Goal: Communication & Community: Answer question/provide support

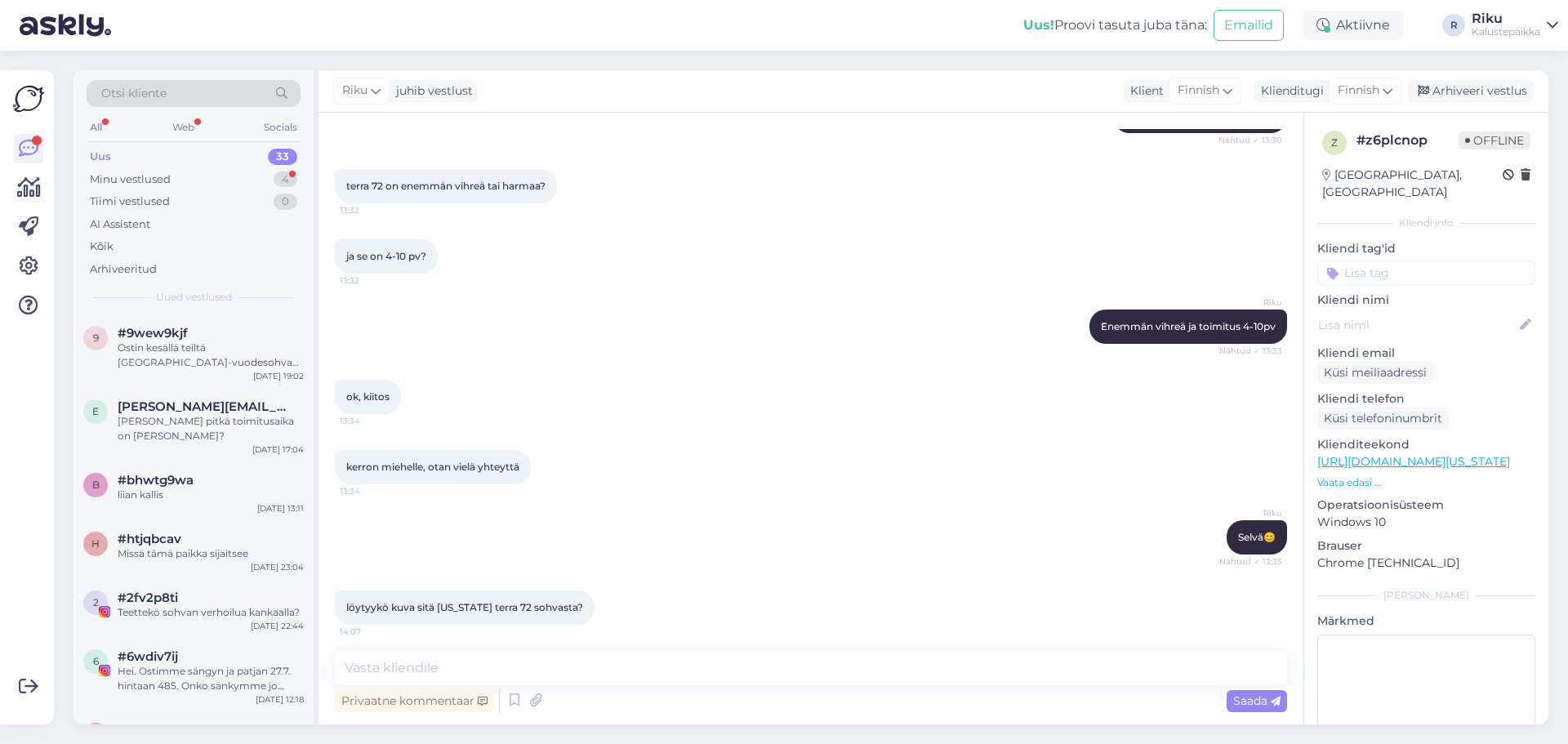
scroll to position [1653, 0]
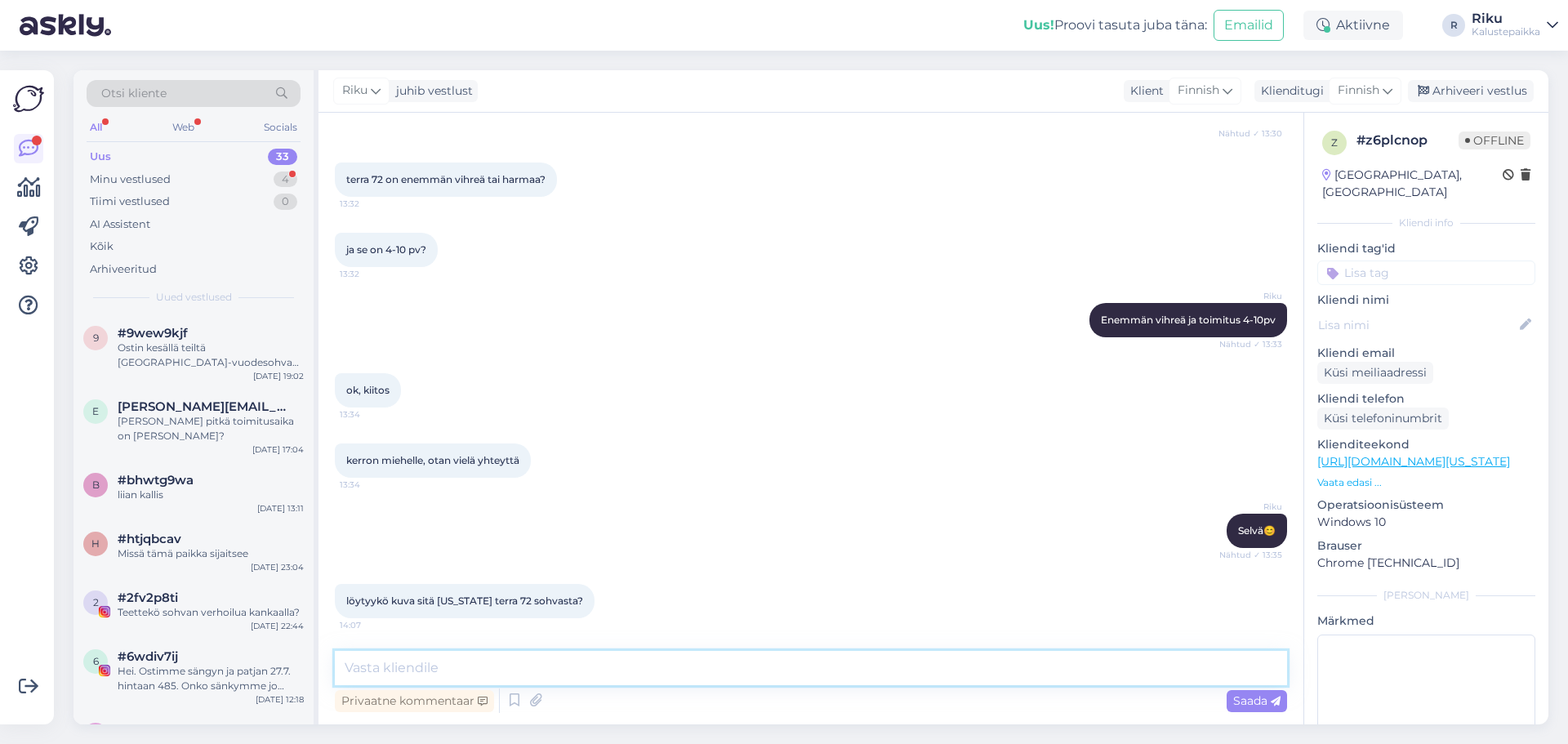
click at [757, 659] on textarea at bounding box center [811, 668] width 953 height 34
paste textarea "t"
type textarea "t"
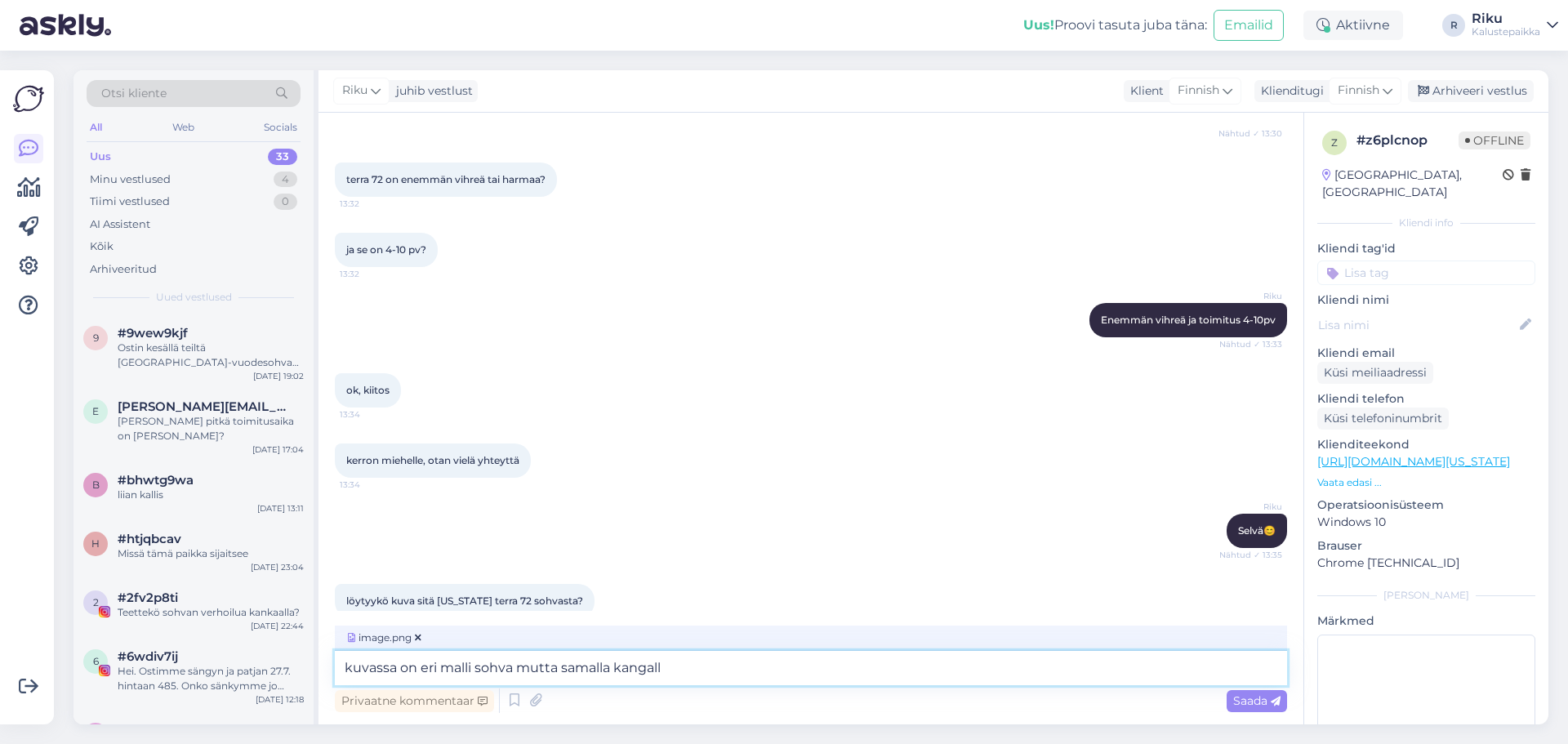
type textarea "kuvassa on eri malli sohva mutta samalla kangalla"
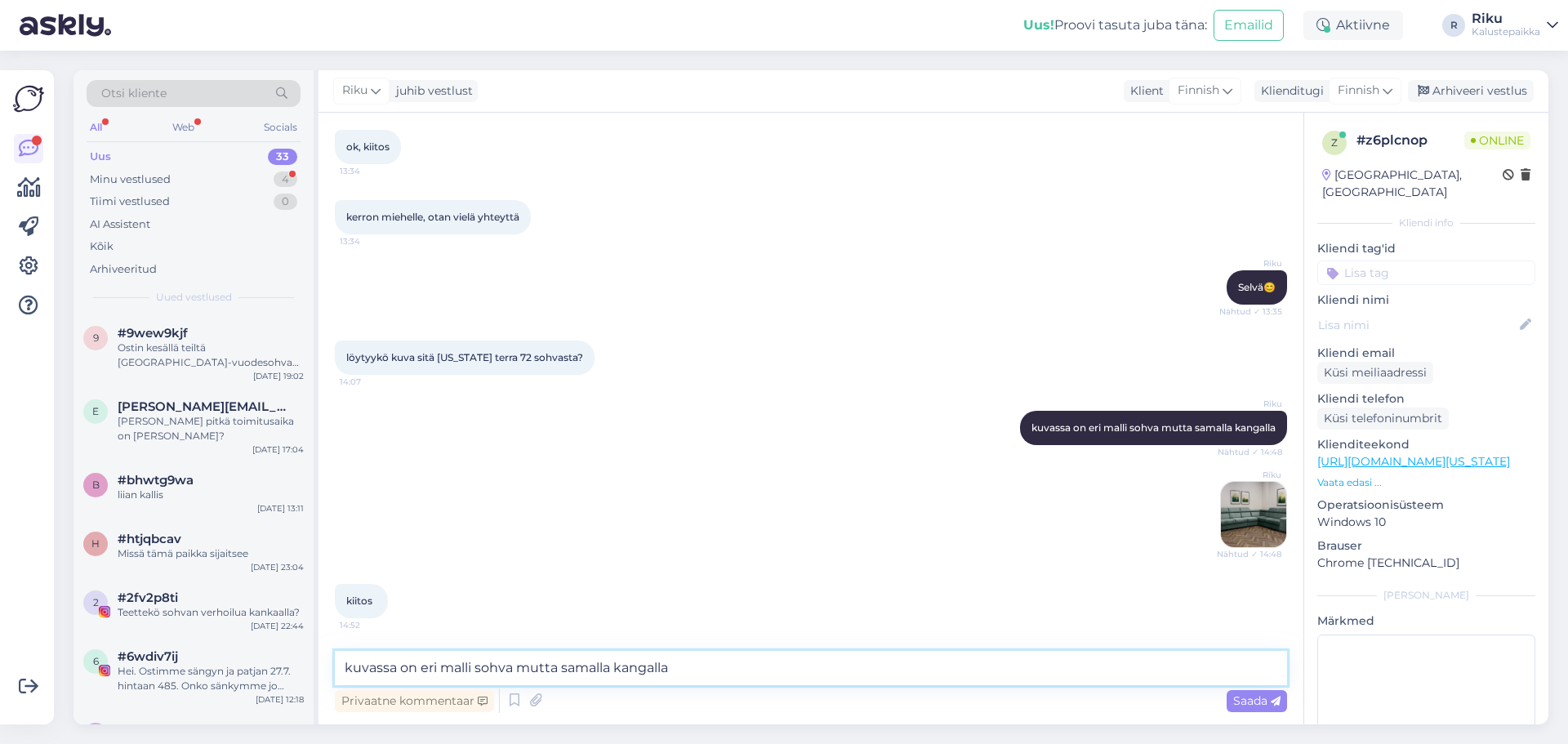
scroll to position [1966, 0]
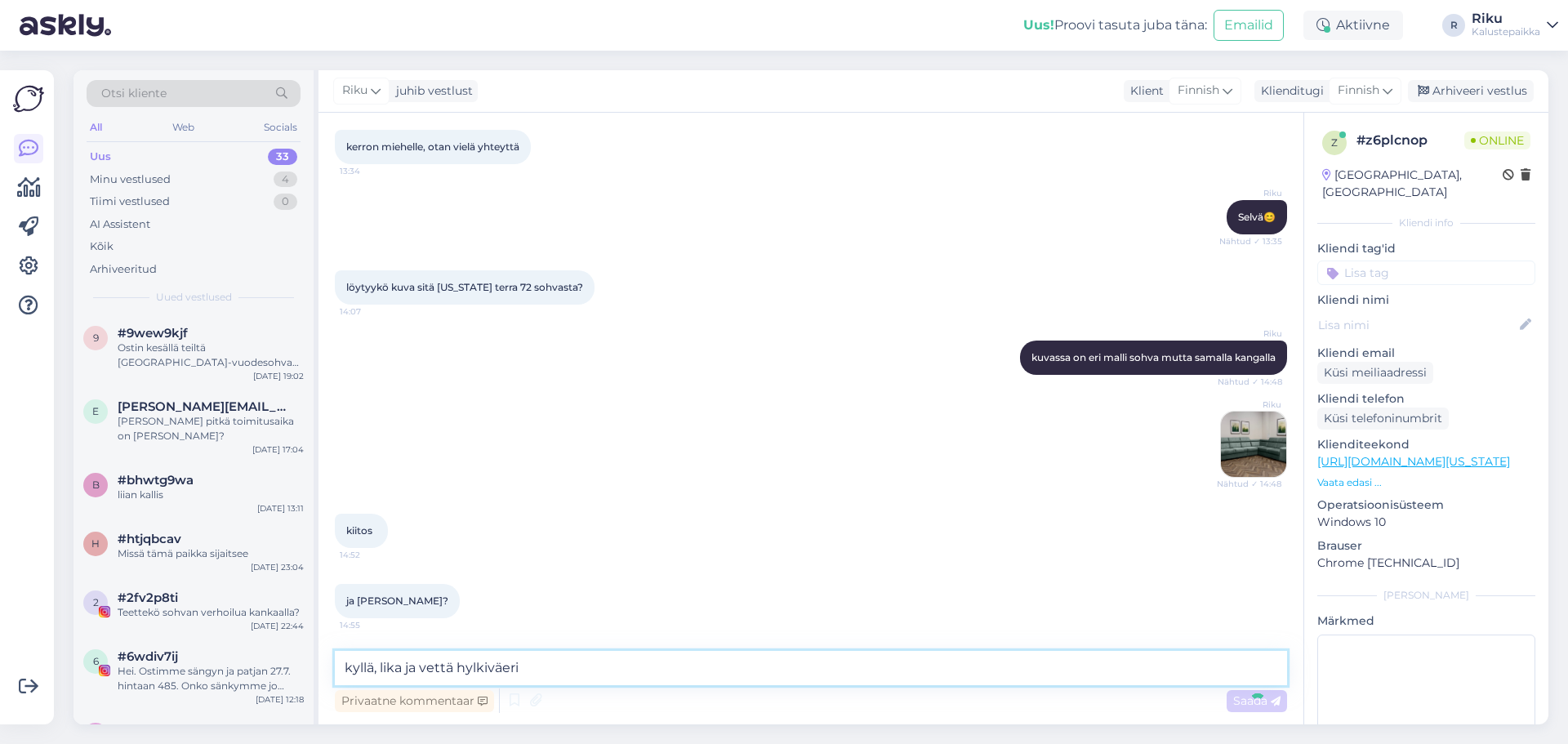
type textarea "kyllä, lika ja vettä hylkiväerit"
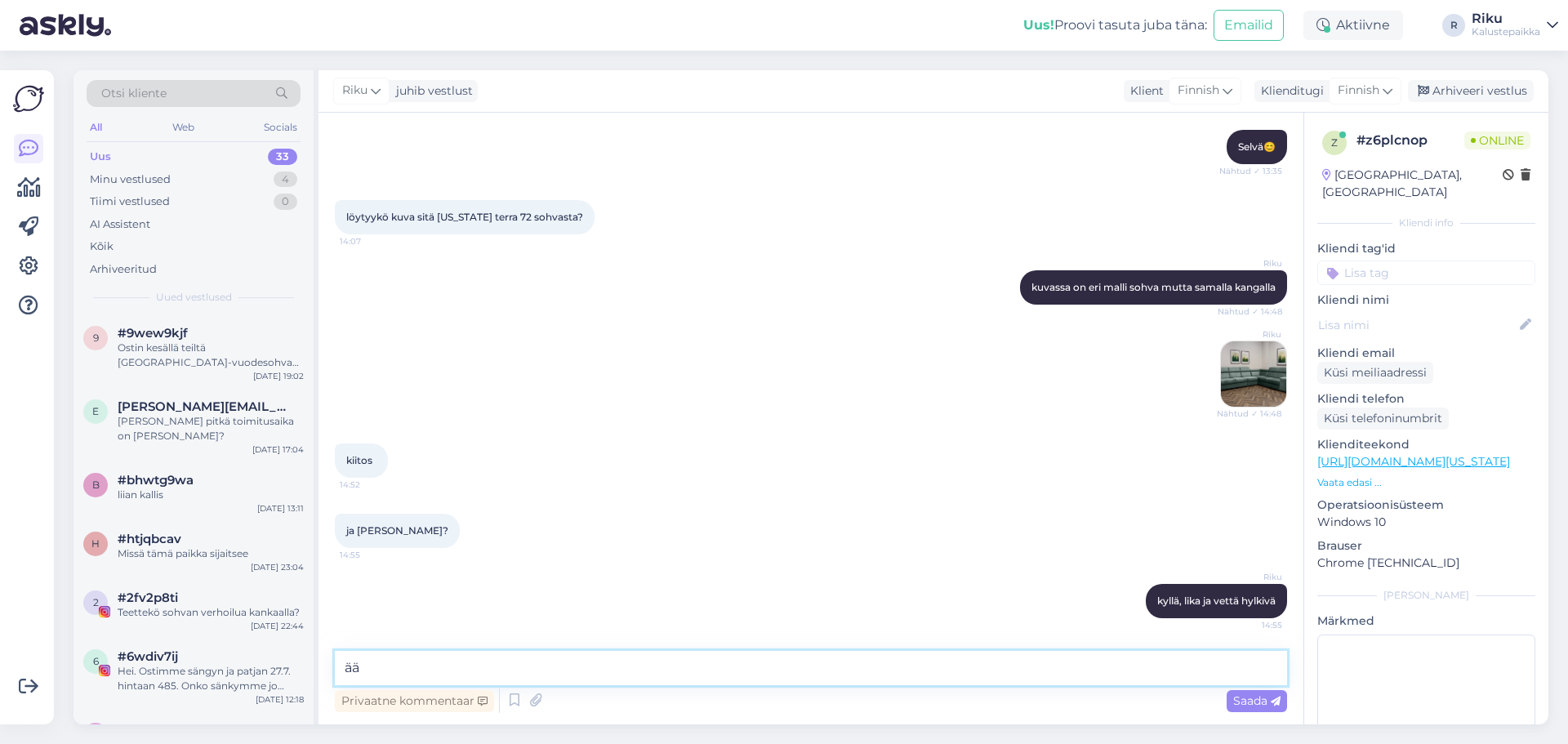
type textarea "ä"
type textarea "erittän helppohoitonen [PERSON_NAME]"
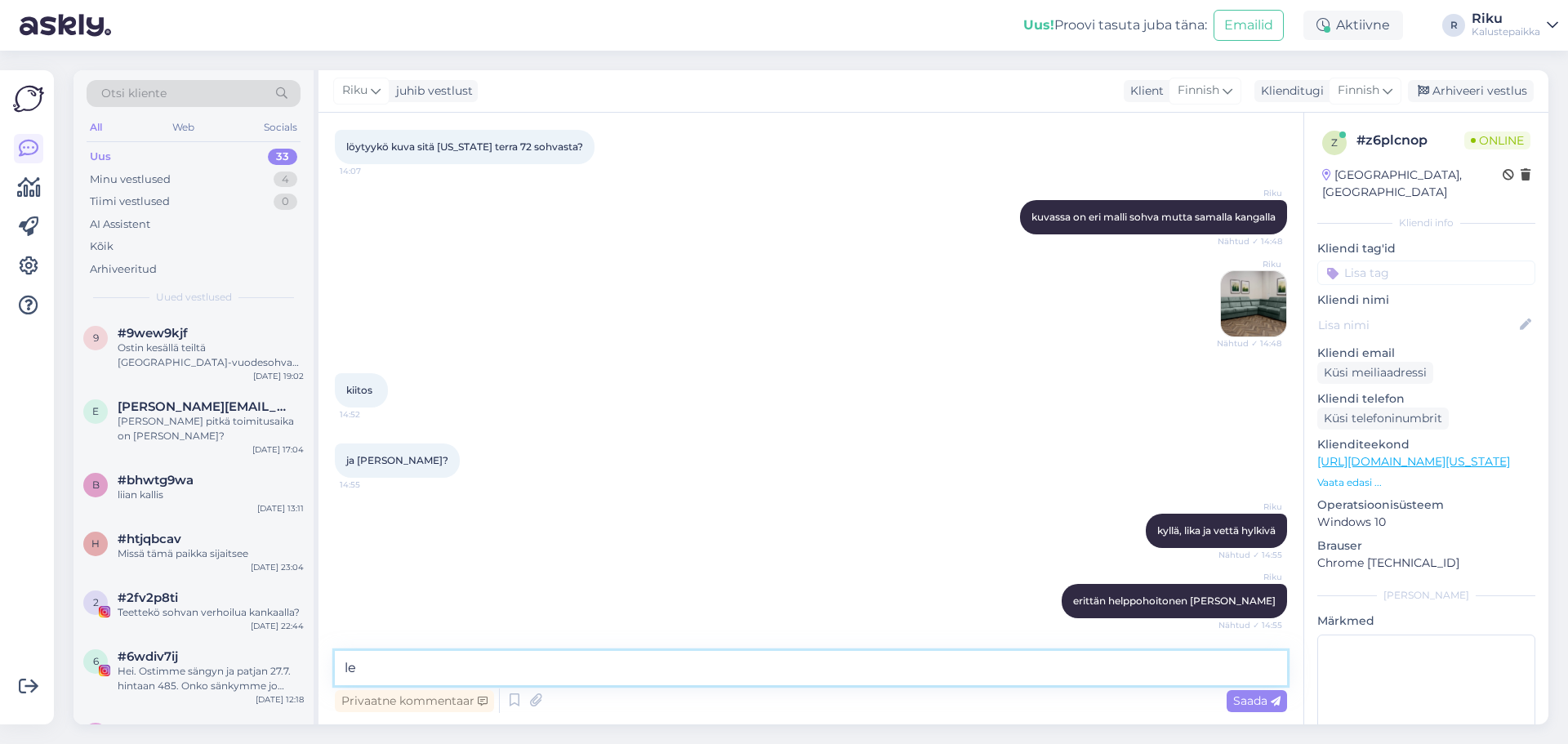
type textarea "l"
type textarea "pet friendly"
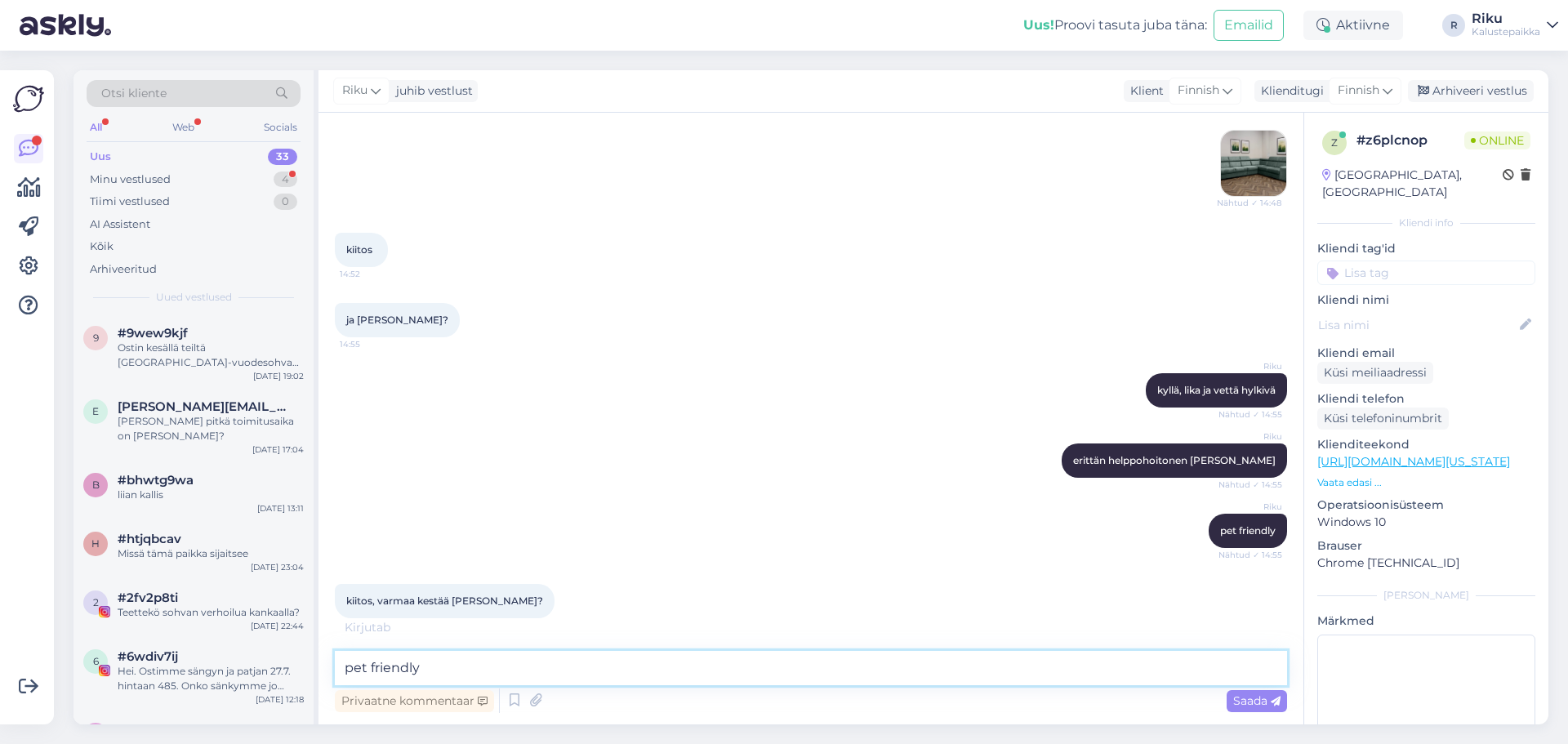
scroll to position [2265, 0]
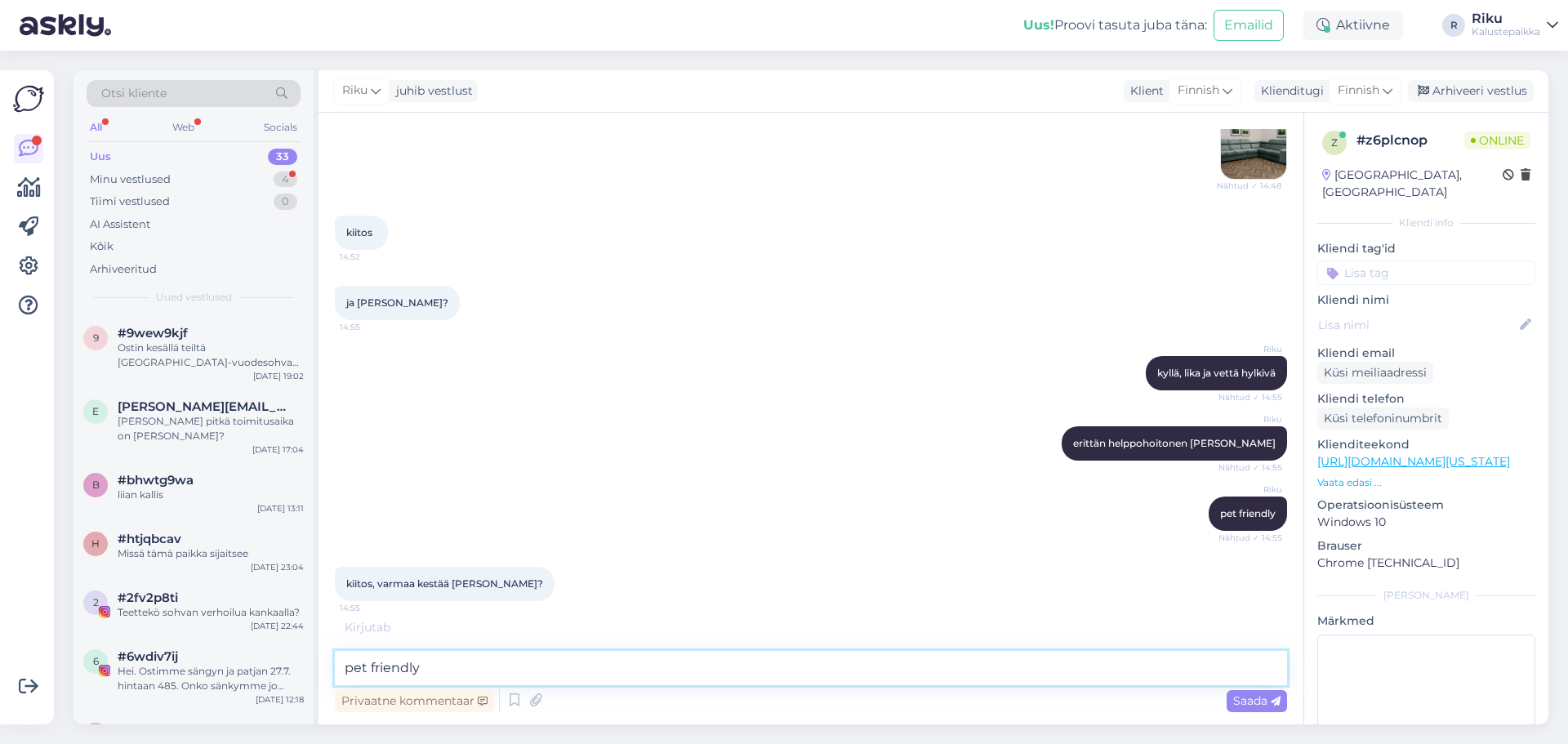
click at [532, 681] on textarea "pet friendly" at bounding box center [811, 668] width 953 height 34
type textarea "kesta"
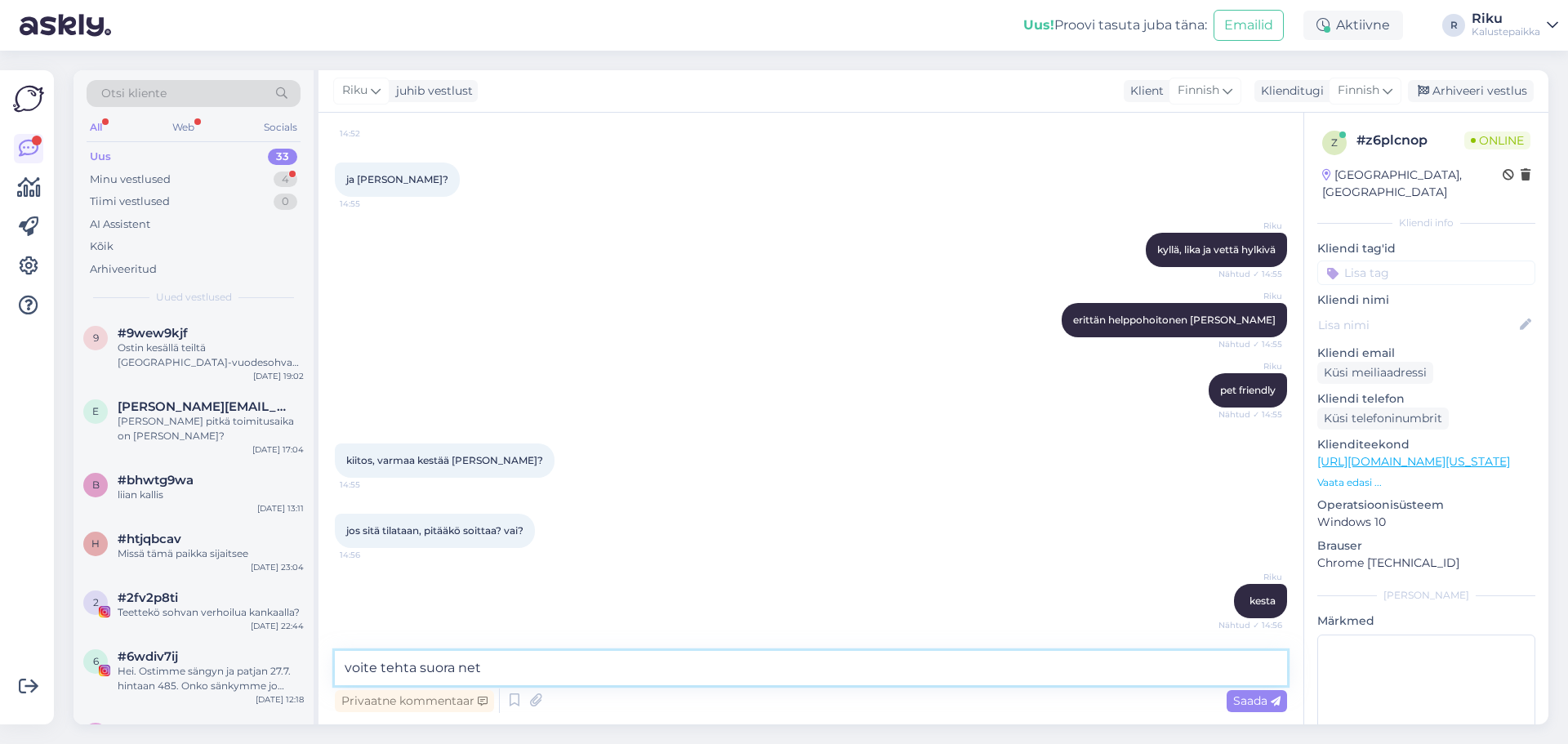
scroll to position [2459, 0]
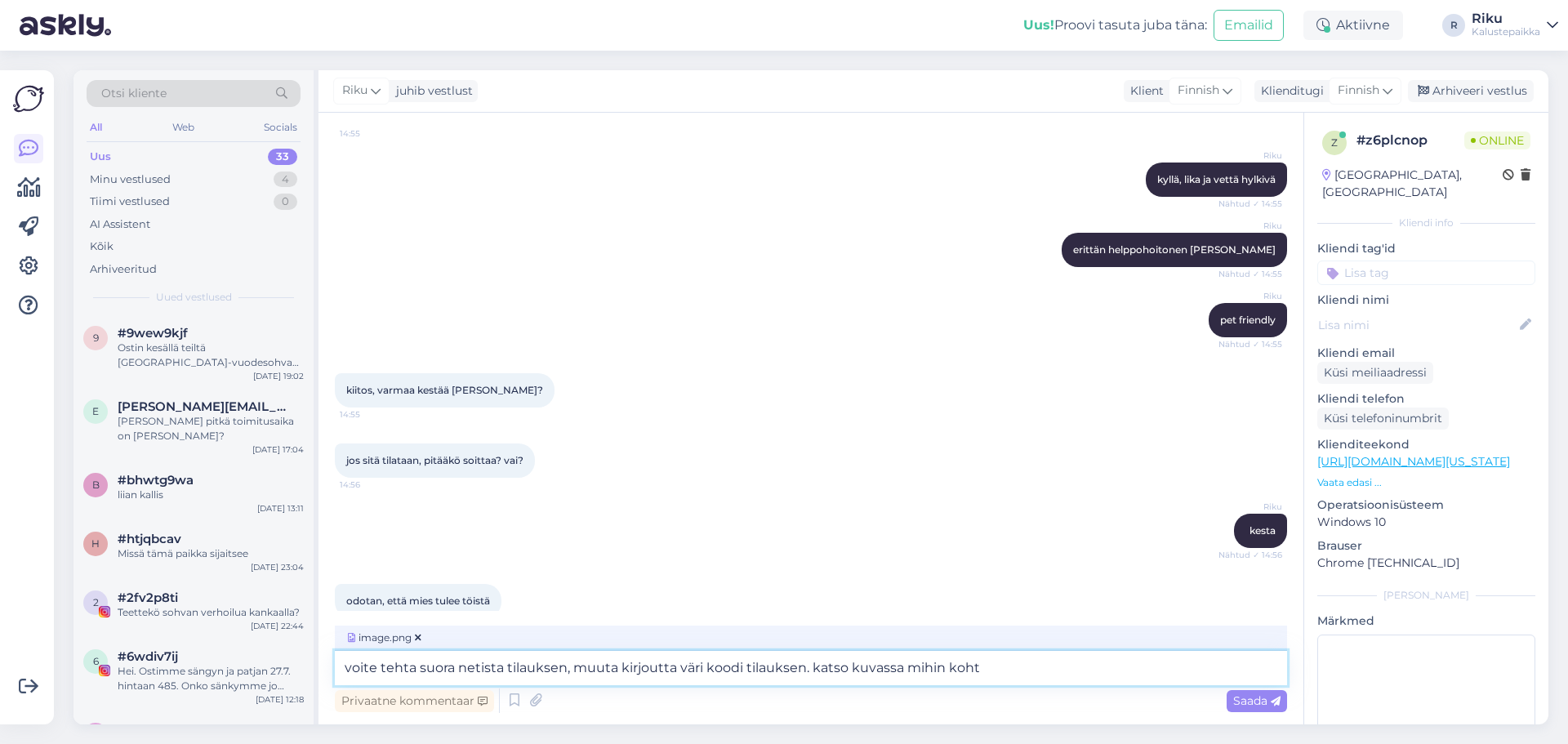
type textarea "voite tehta suora netista tilauksen, muuta kirjoutta väri koodi tilauksen. kats…"
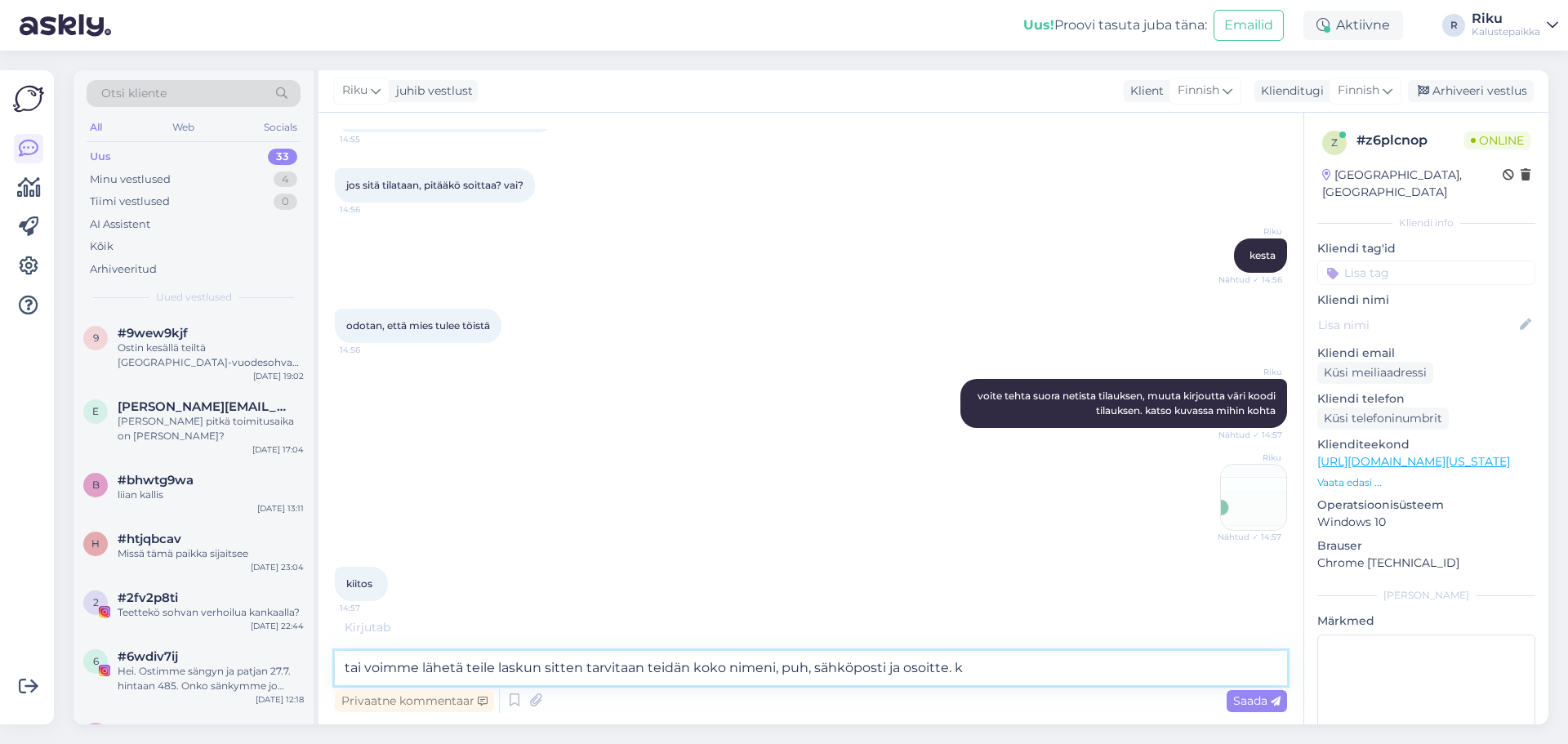
scroll to position [2787, 0]
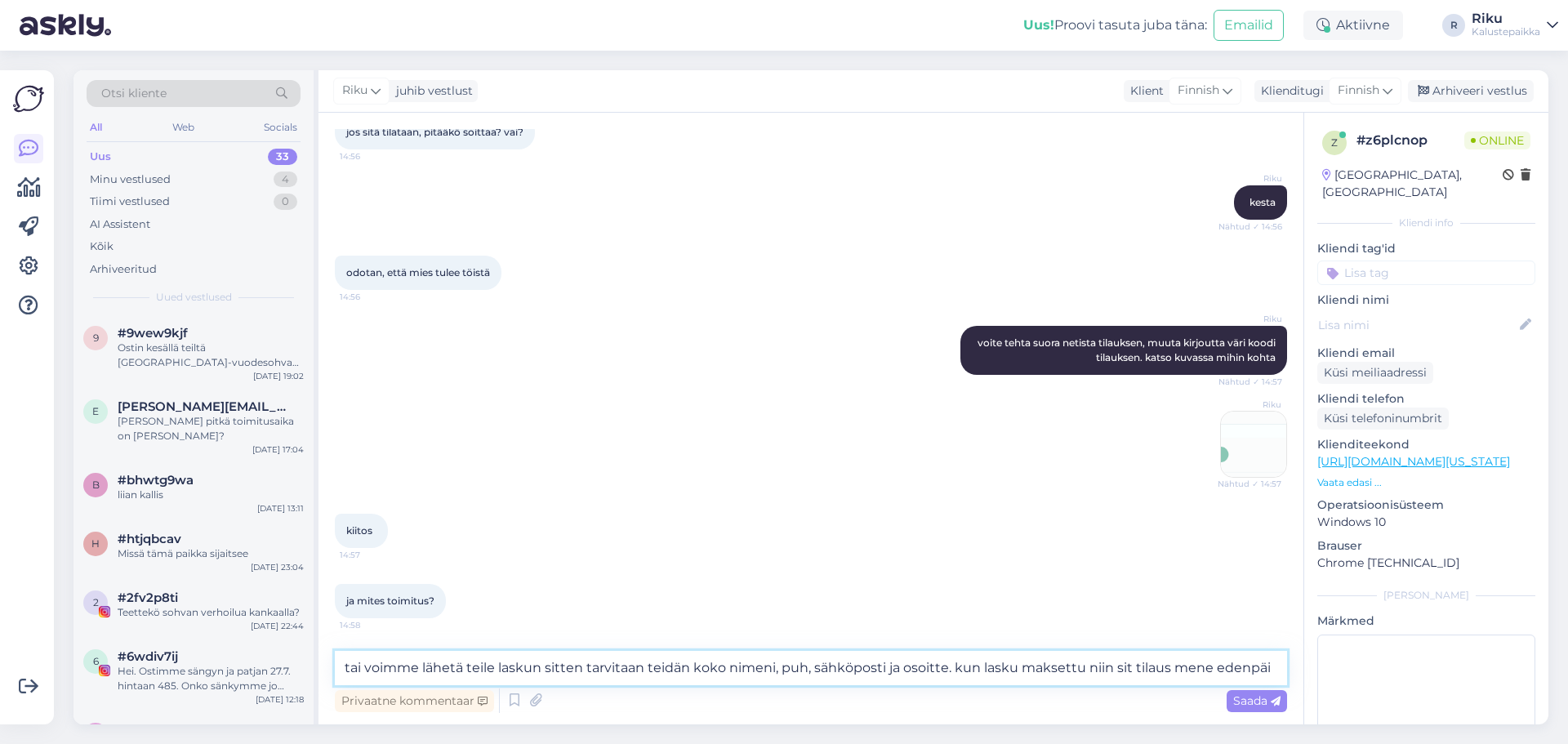
type textarea "tai voimme lähetä teile laskun sitten tarvitaan teidän koko nimeni, puh, sähköp…"
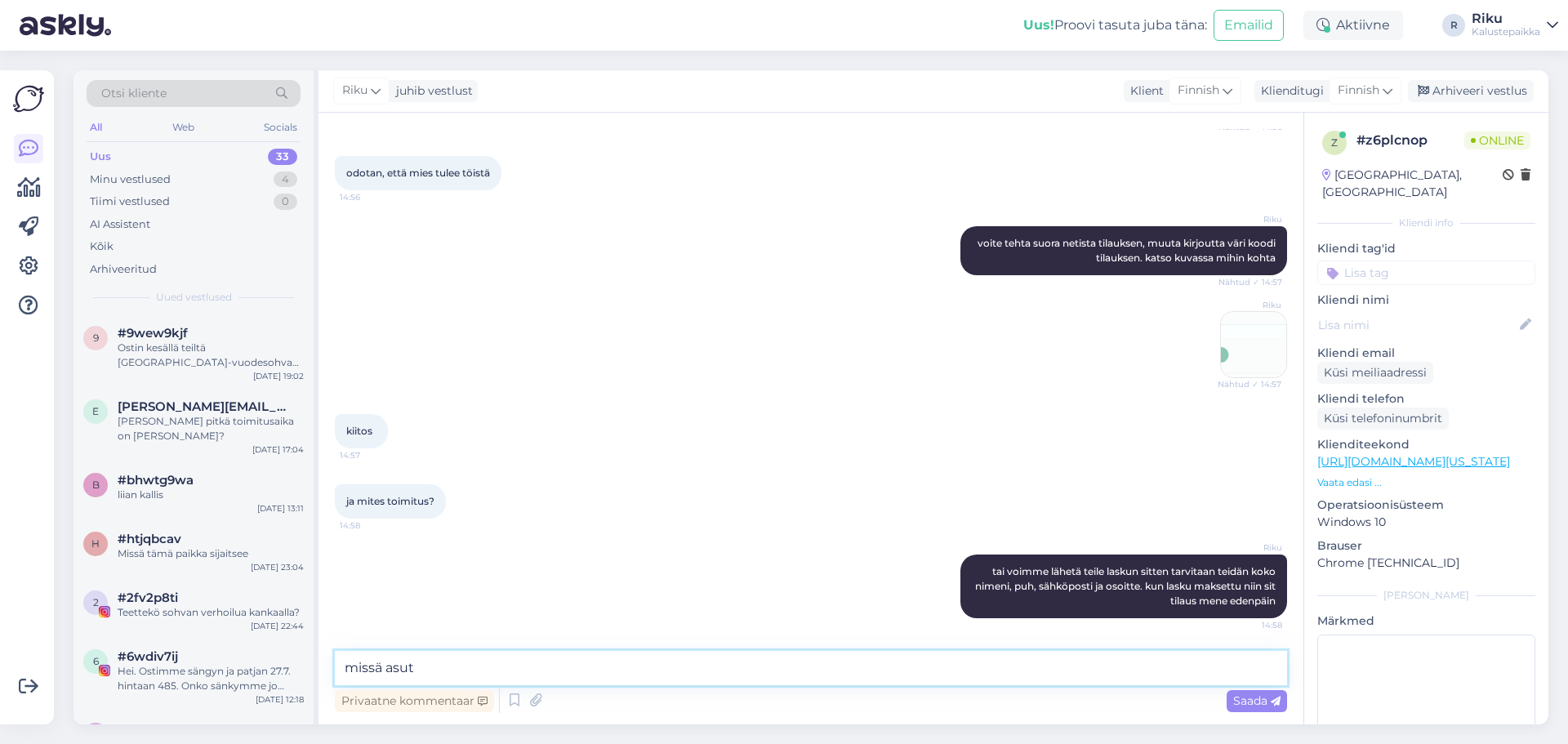
type textarea "missä asute"
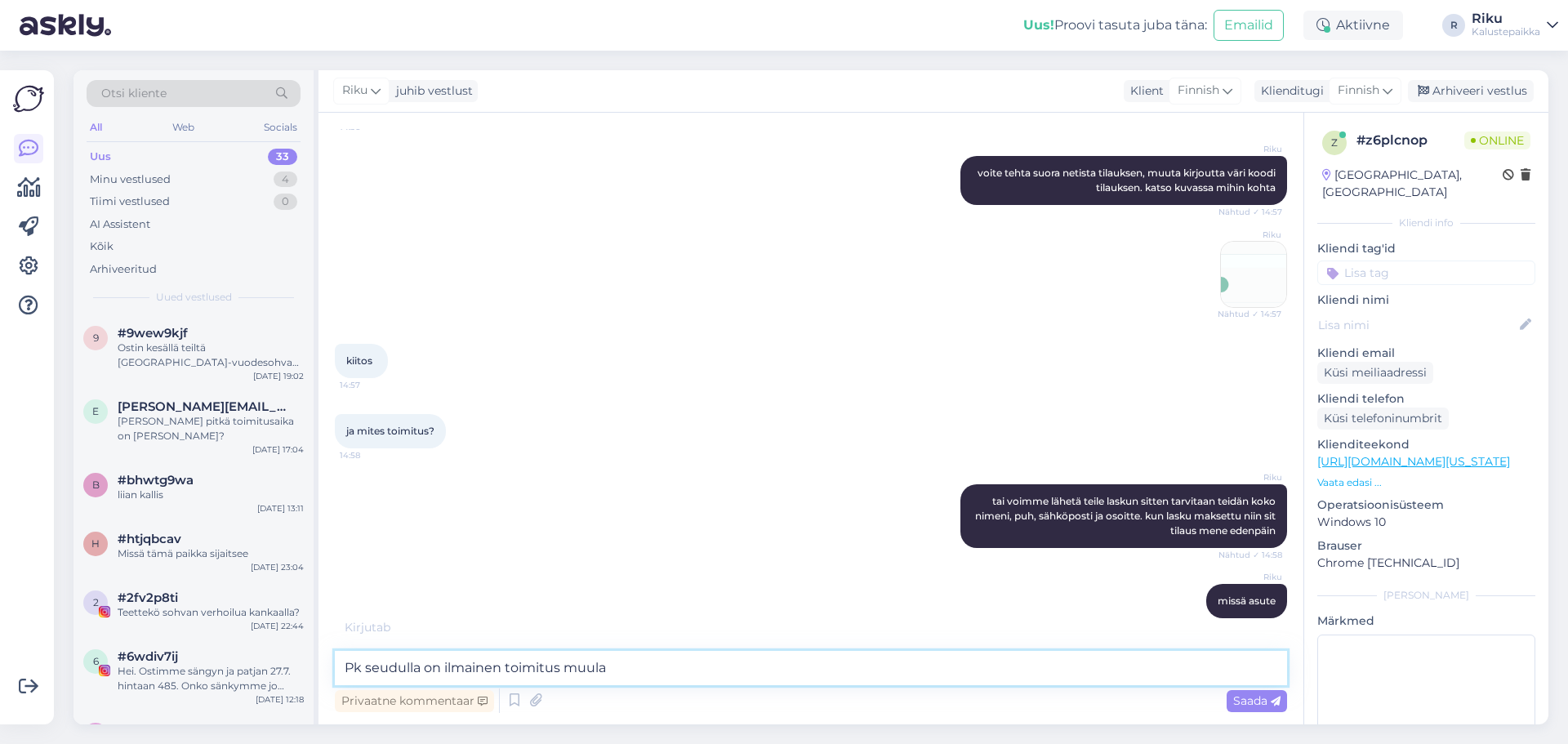
scroll to position [3028, 0]
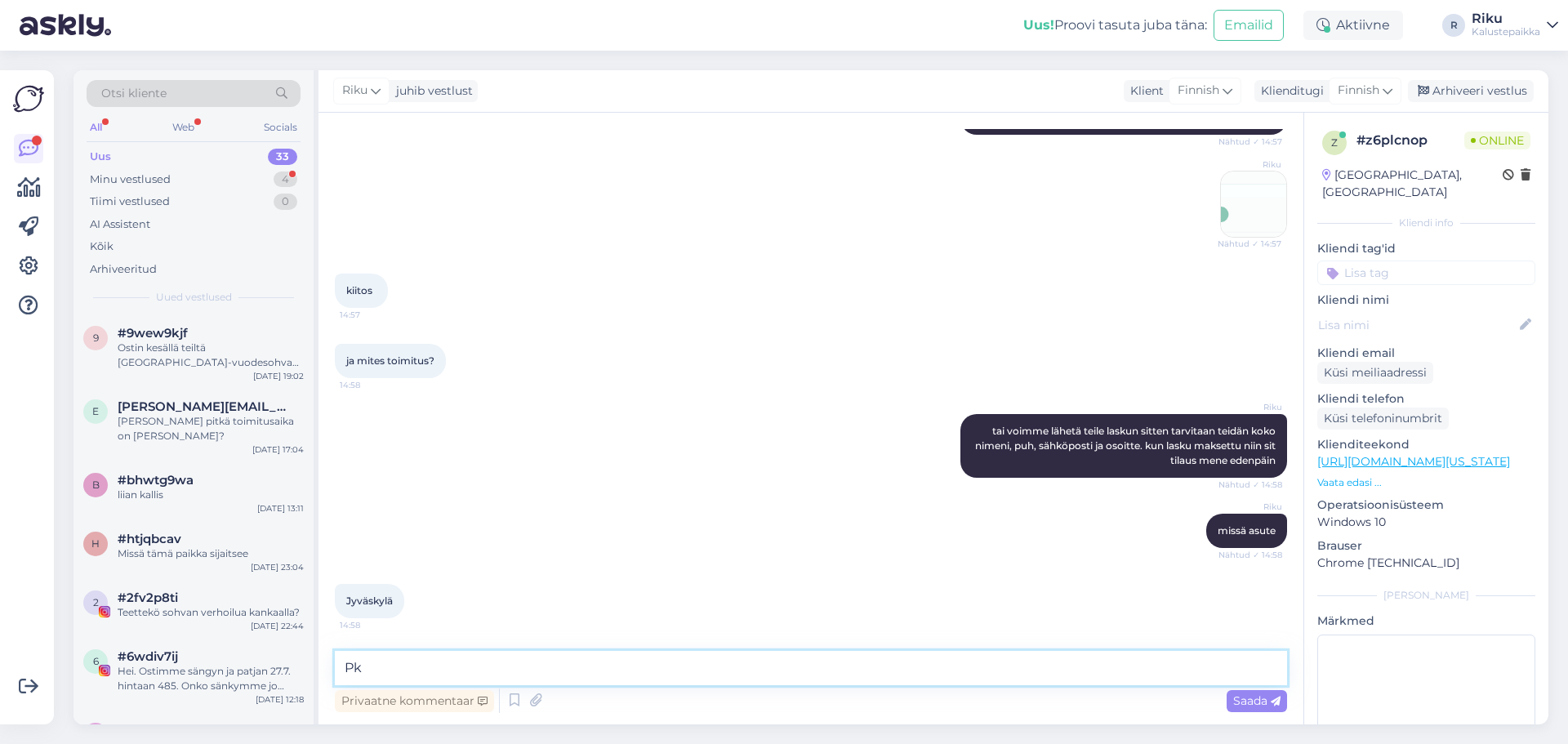
type textarea "P"
click at [607, 680] on textarea at bounding box center [811, 668] width 953 height 34
type textarea "sinne [PERSON_NAME] 289€ toimitus, kuljettaja autta kanta sisälleen ja kasata v…"
click at [523, 671] on textarea "sinne [PERSON_NAME] 289€ toimitus, kuljettaja autta kanta sisälleen ja kasata v…" at bounding box center [811, 668] width 953 height 34
click at [871, 652] on textarea "sinne [PERSON_NAME] 289€ toimitus, kuljettaja autta kanta sisälleen ja kasata v…" at bounding box center [811, 668] width 953 height 34
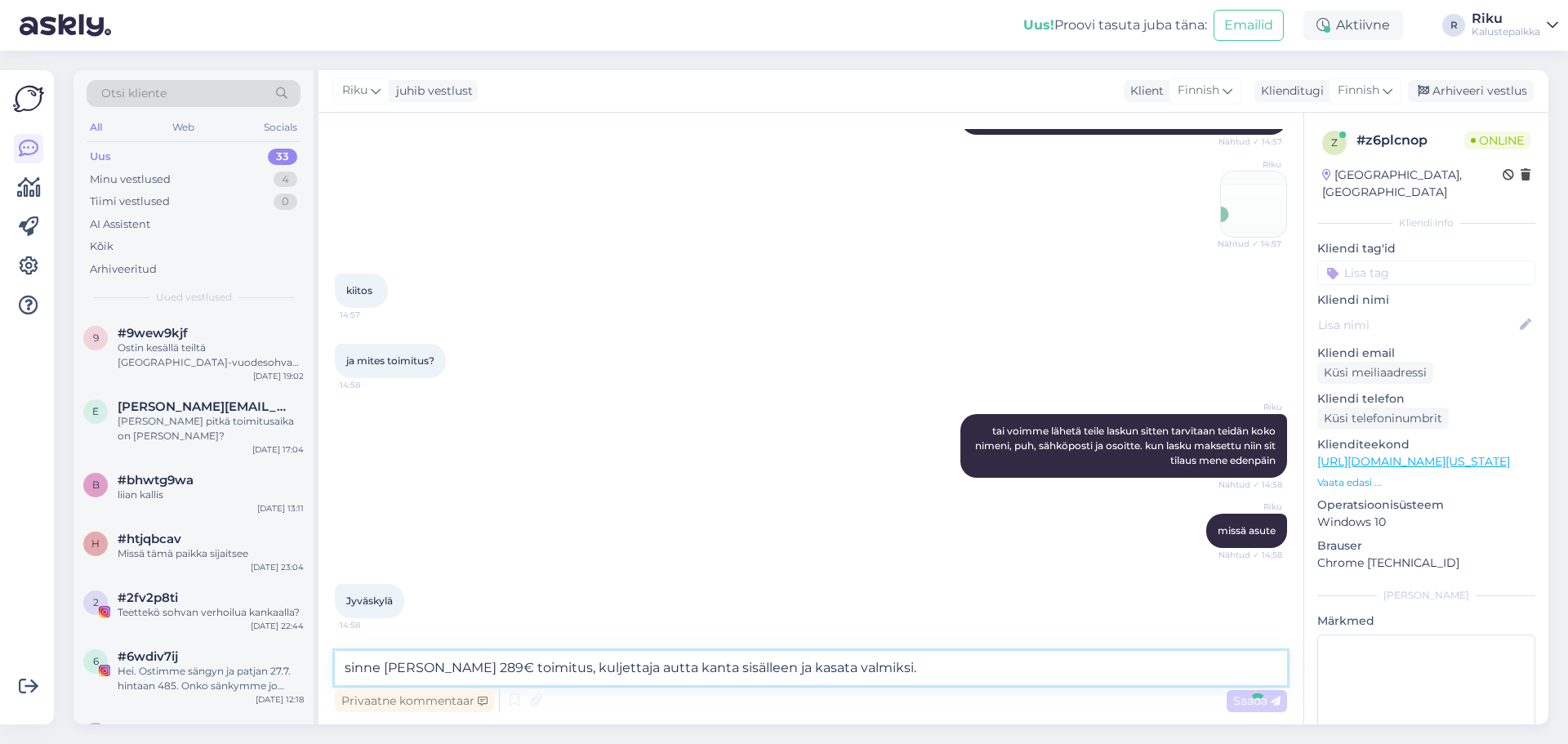
scroll to position [3112, 0]
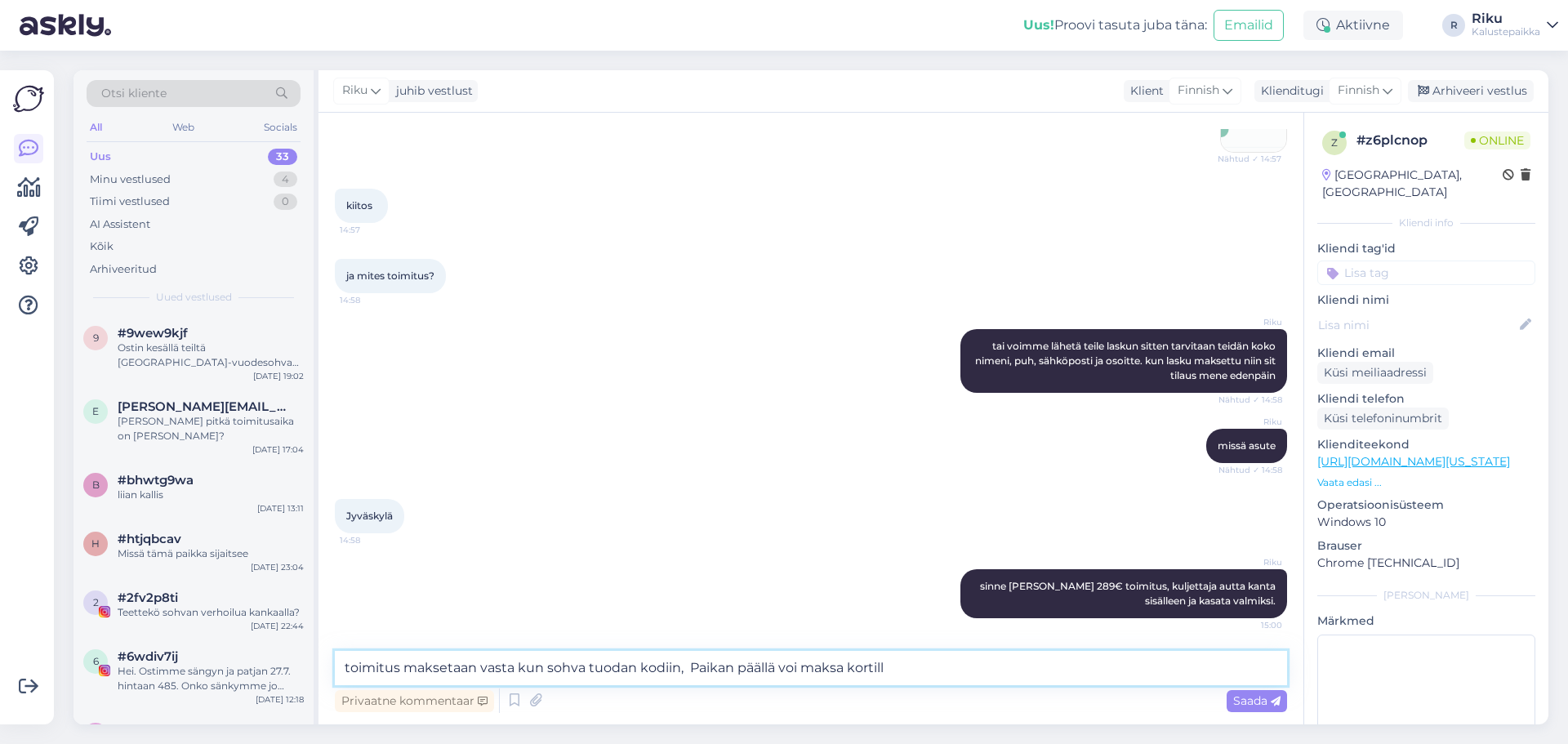
type textarea "toimitus maksetaan vasta kun sohva tuodan kodiin, Paikan päällä voi maksa korti…"
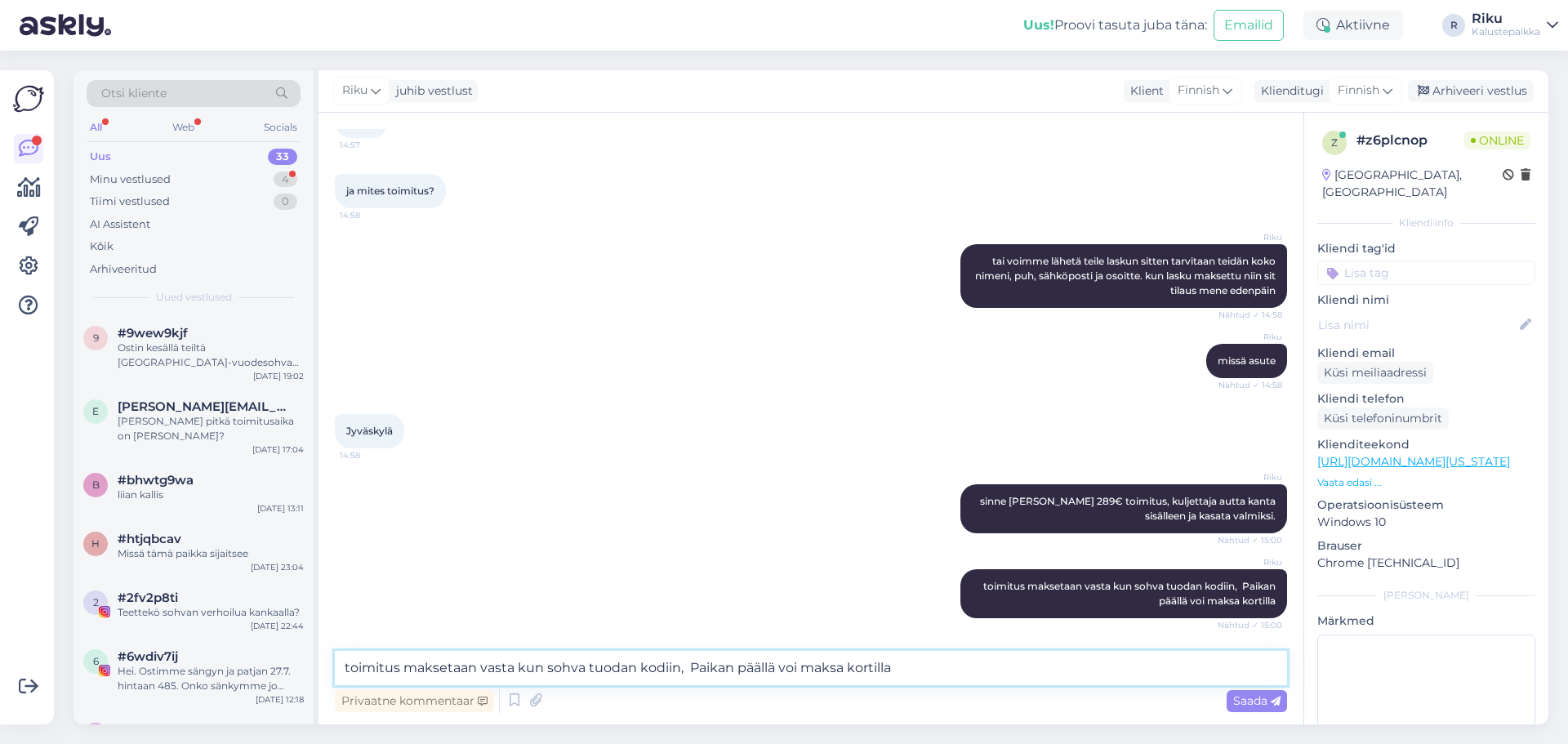
scroll to position [3268, 0]
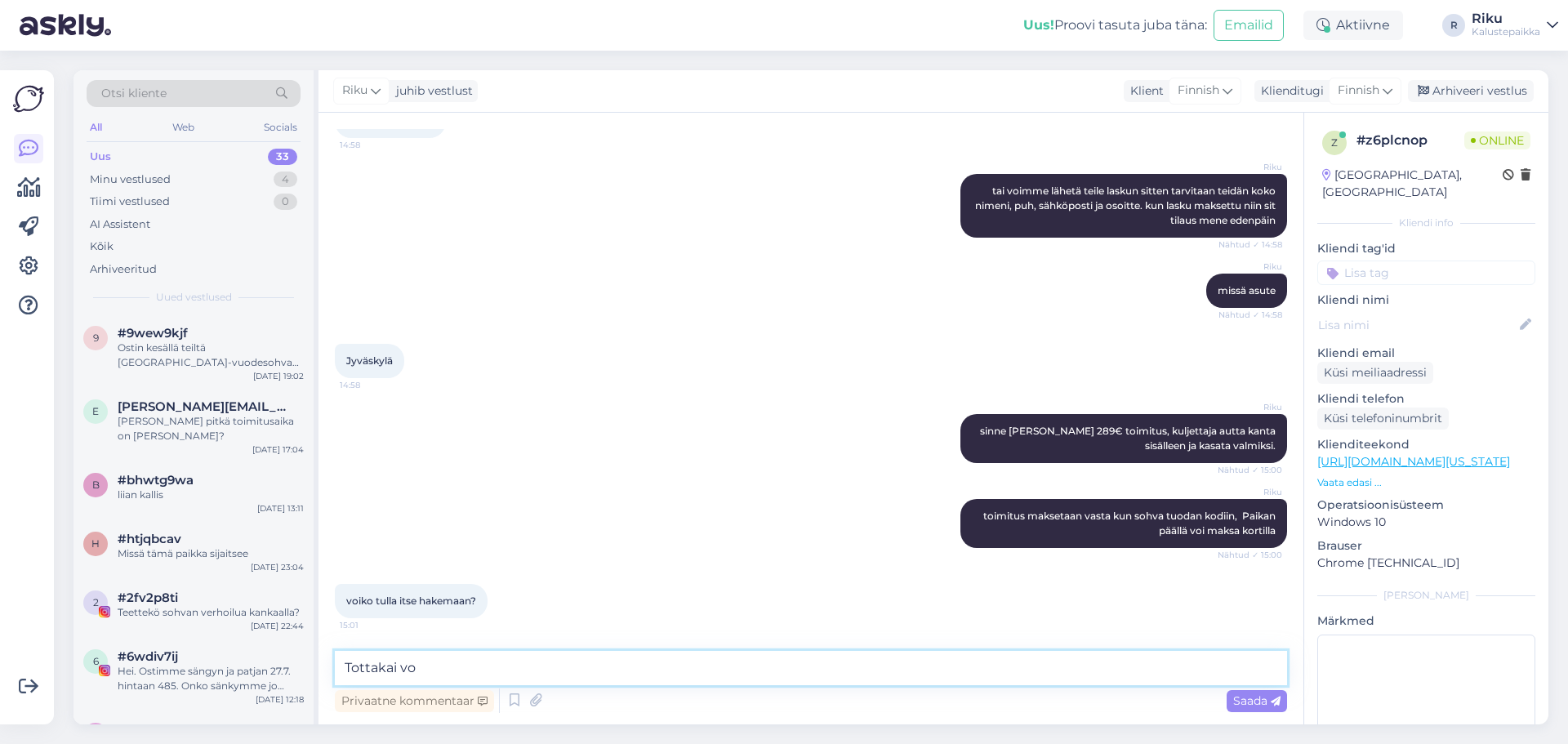
type textarea "Tottakai voi"
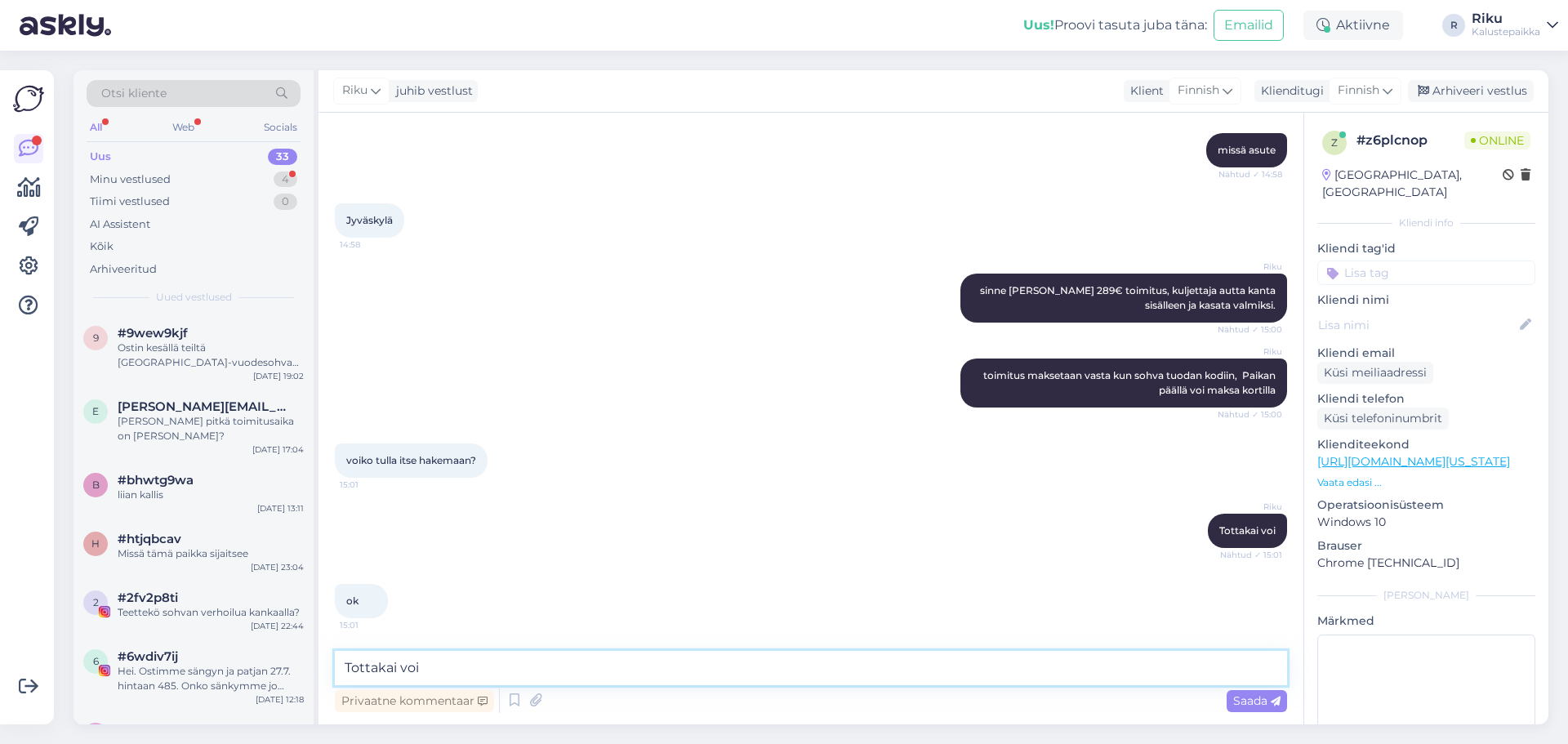
scroll to position [3479, 0]
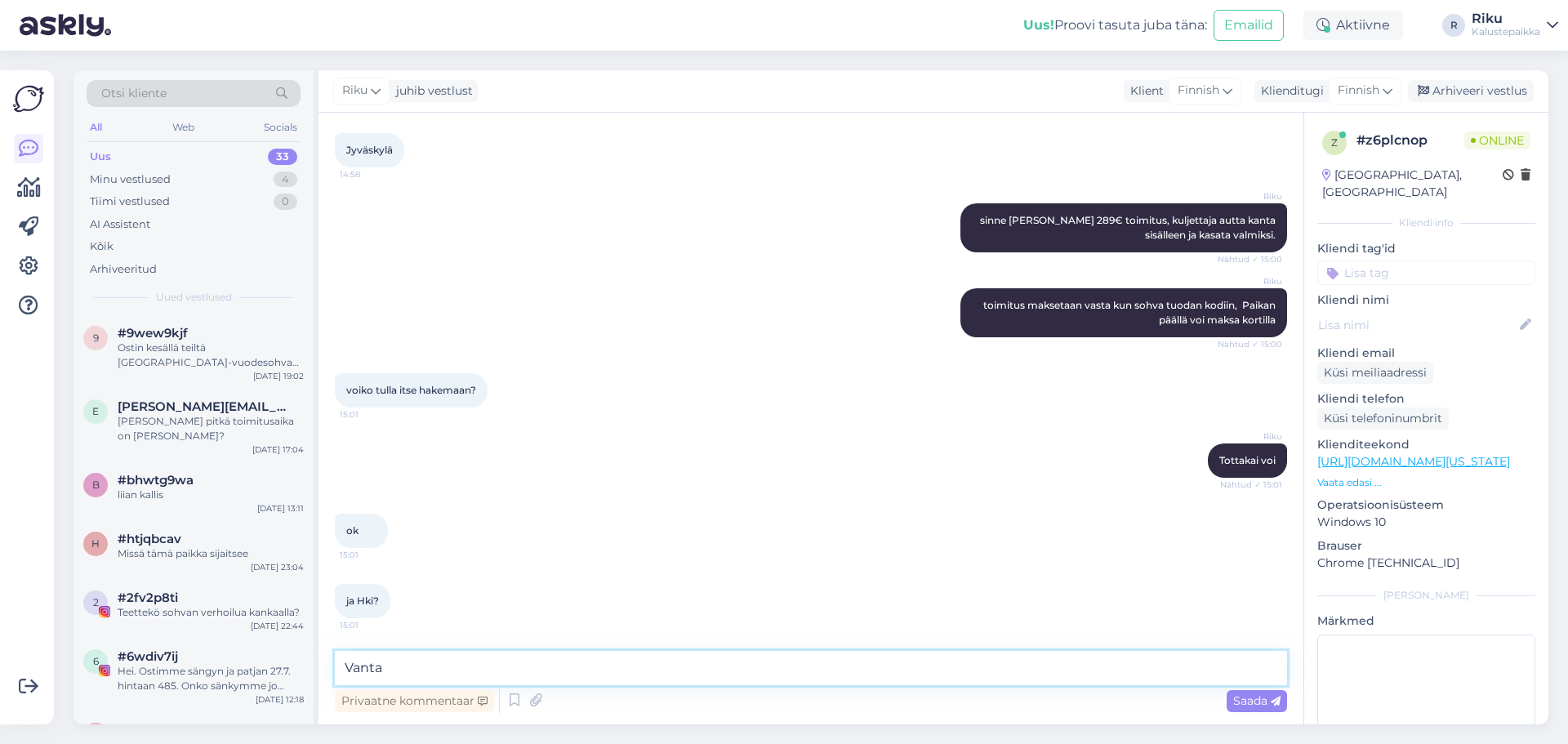
type textarea "Vantaa"
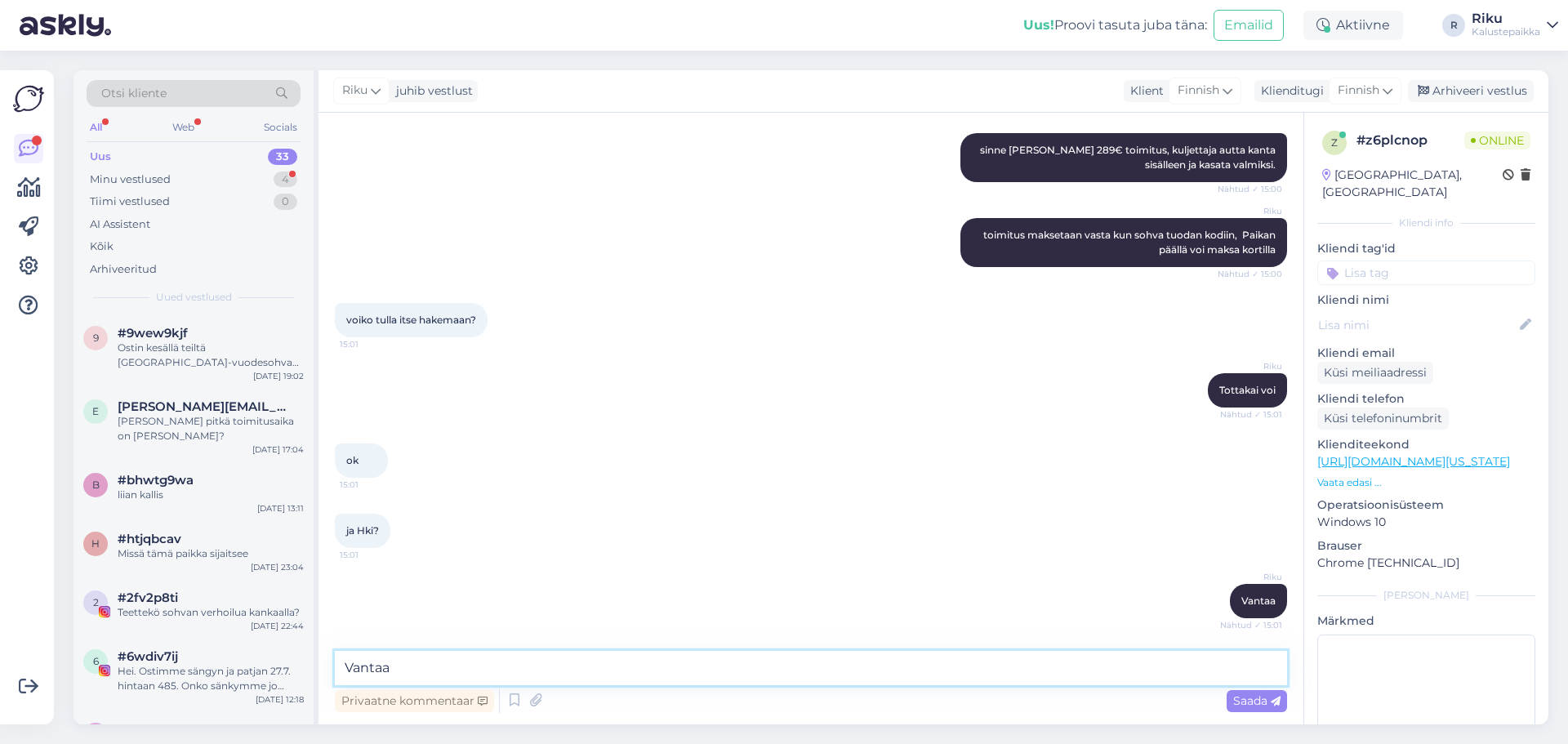
scroll to position [3619, 0]
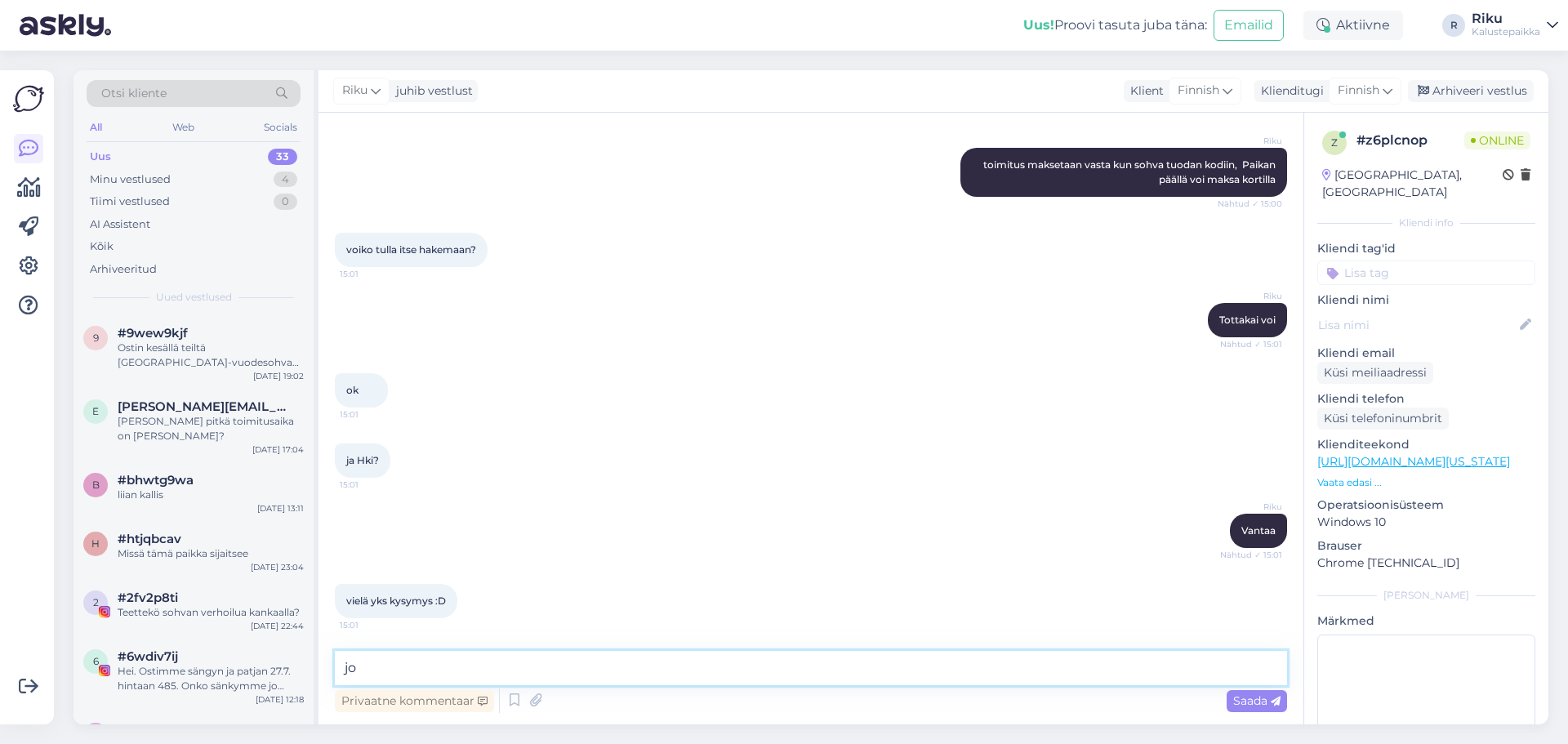
type textarea "j"
type textarea "kuuntelen"
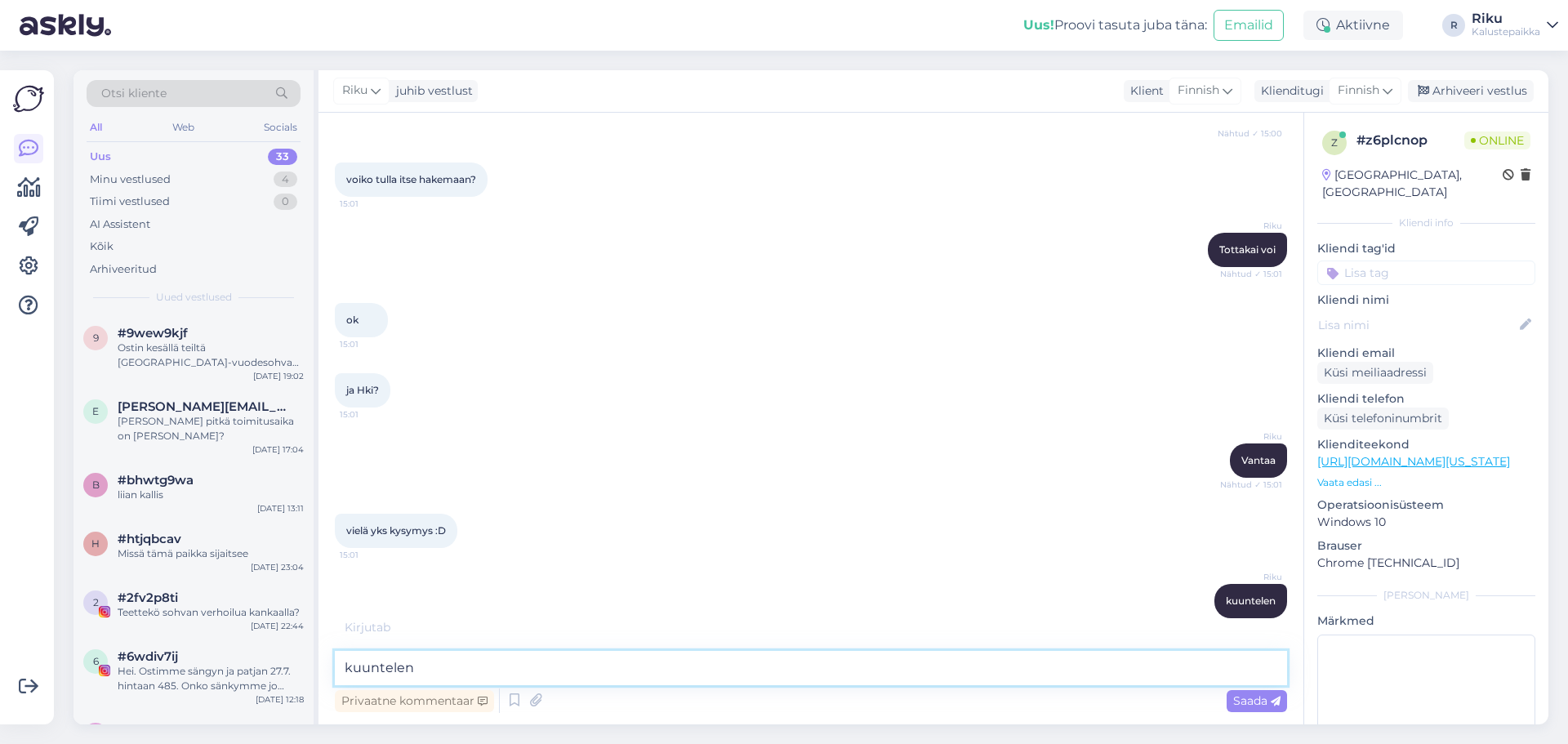
scroll to position [3774, 0]
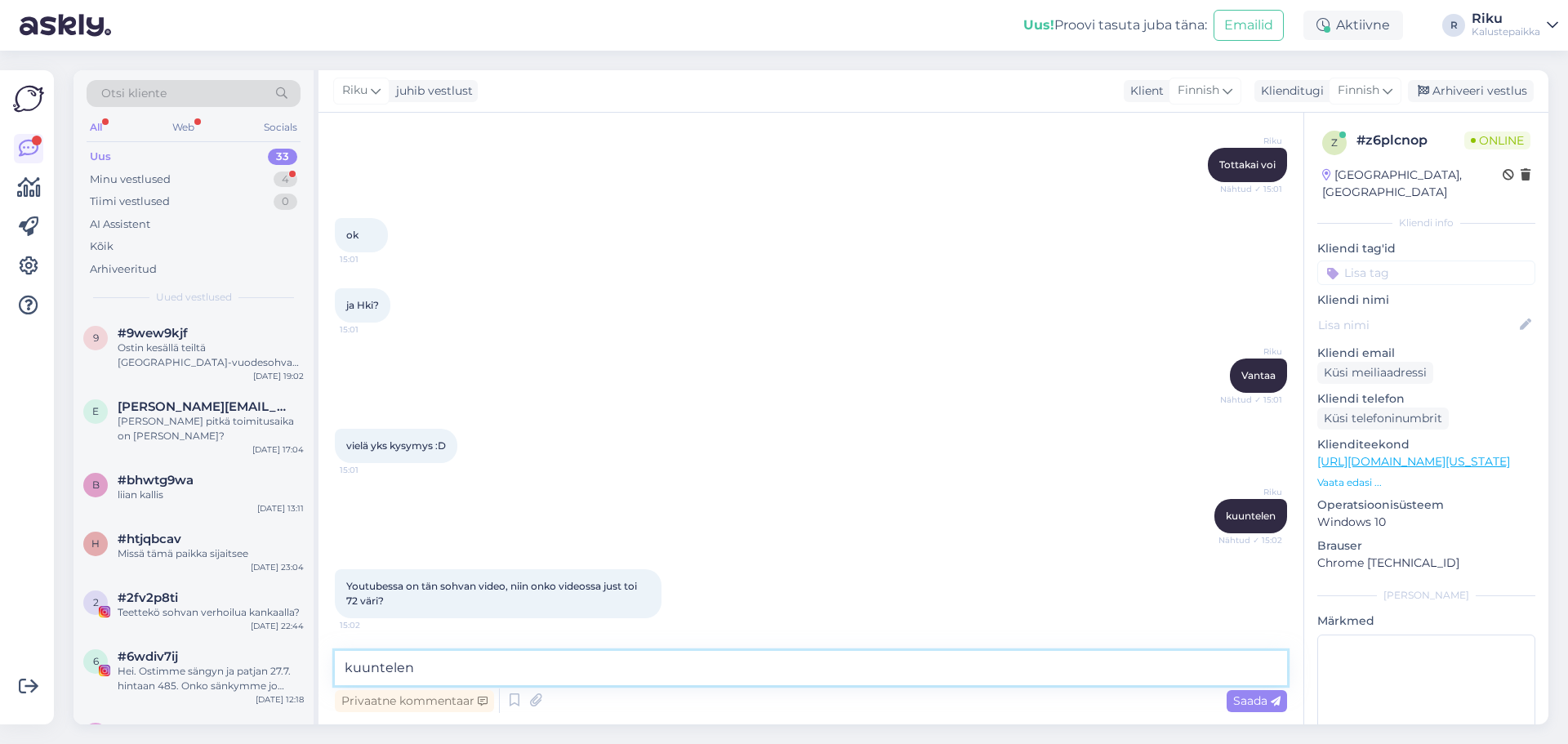
click at [772, 669] on textarea "kuuntelen" at bounding box center [811, 668] width 953 height 34
click at [571, 669] on textarea at bounding box center [811, 668] width 953 height 34
type textarea "i"
type textarea "ei ole valitettavasti"
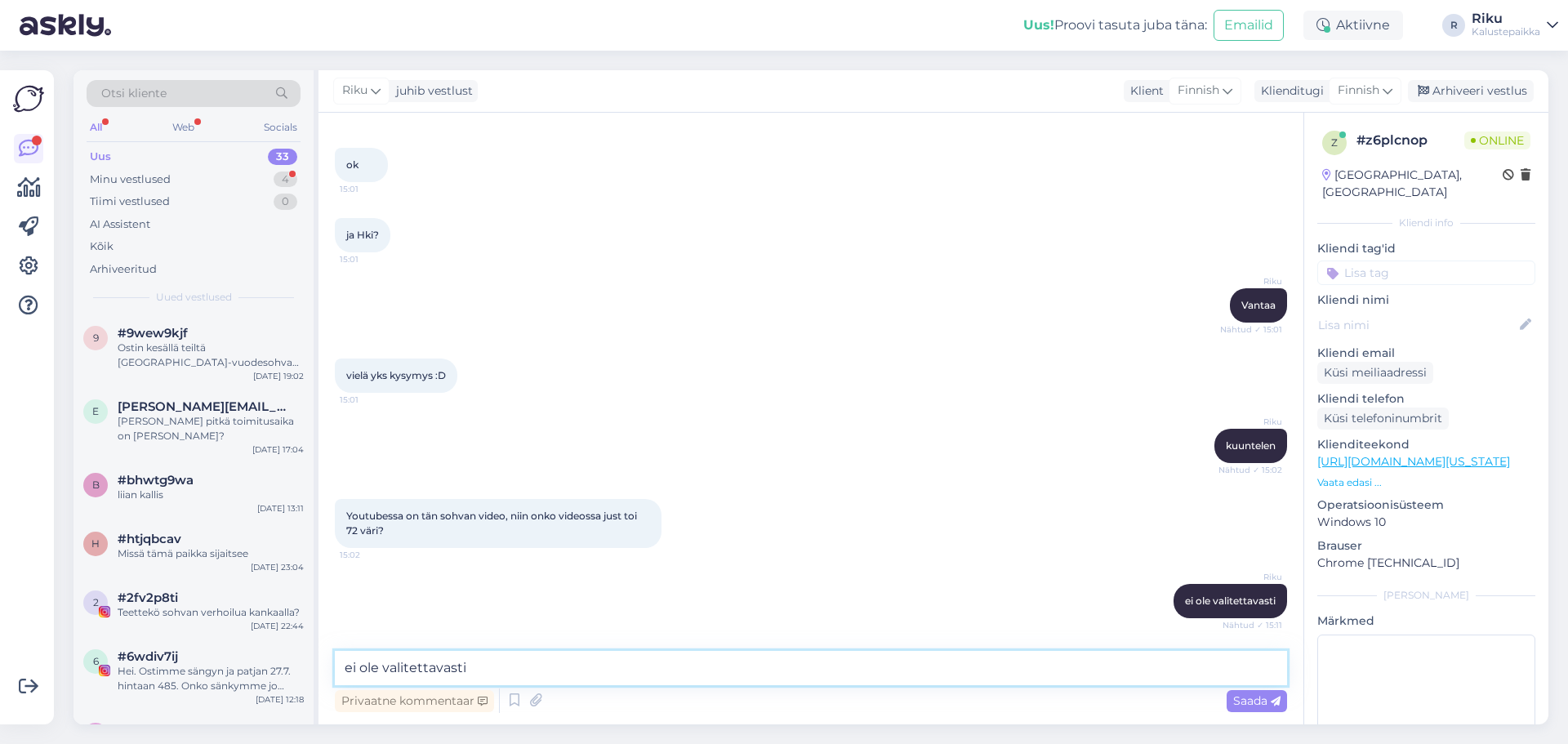
scroll to position [4126, 0]
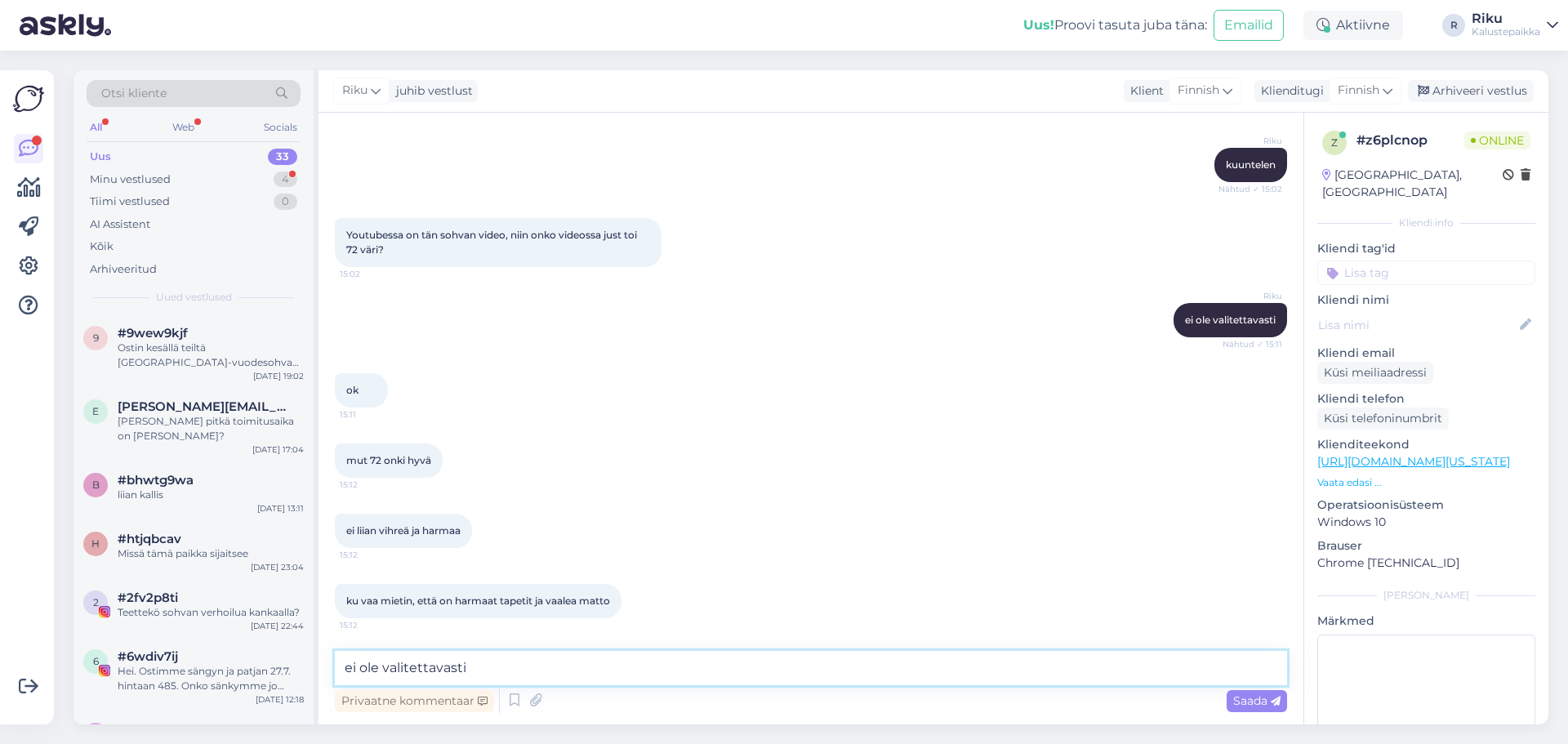
click at [604, 673] on textarea "ei ole valitettavasti" at bounding box center [811, 668] width 953 height 34
type textarea "s"
type textarea "noilla tule kyllä hyvin esillä tämä sohva"
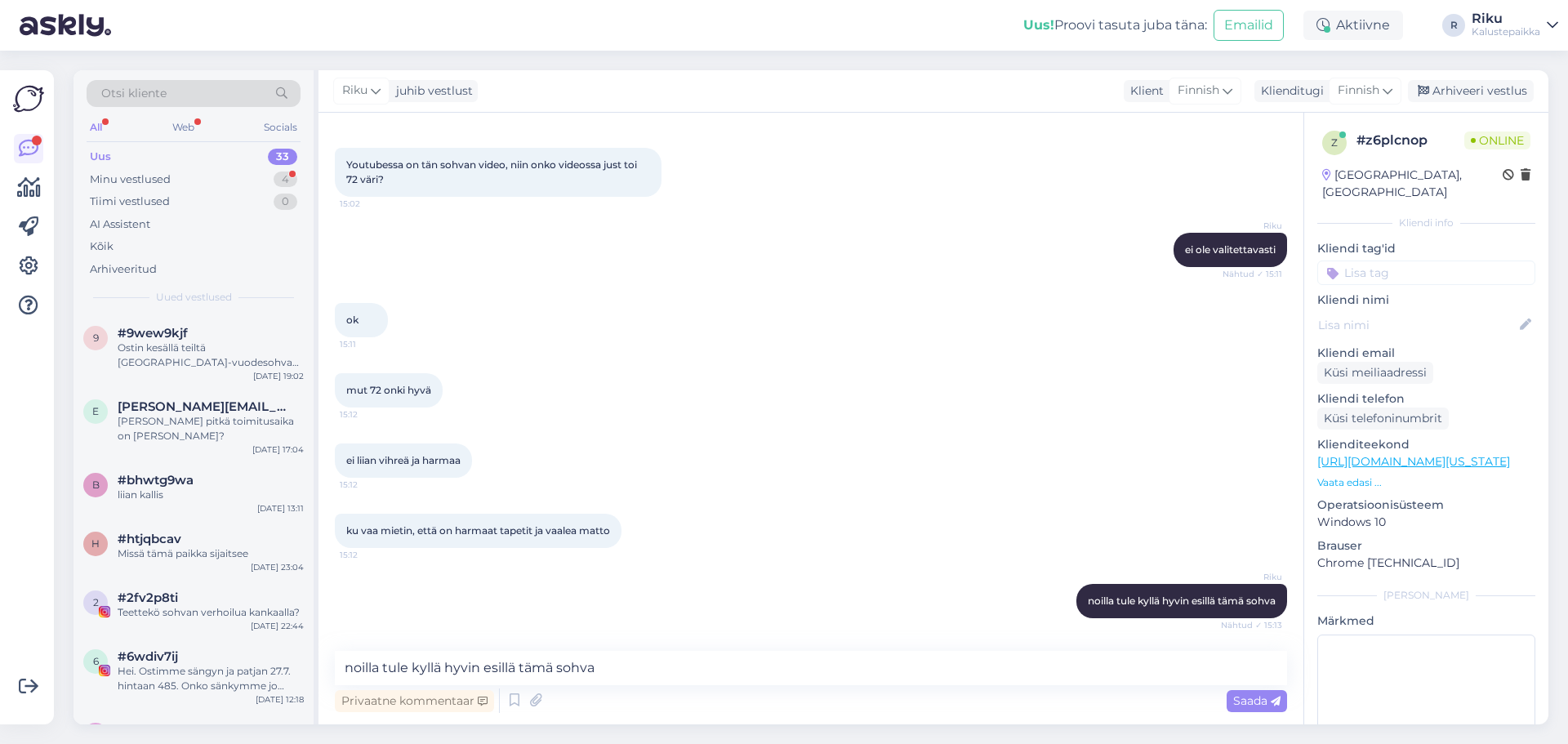
scroll to position [4267, 0]
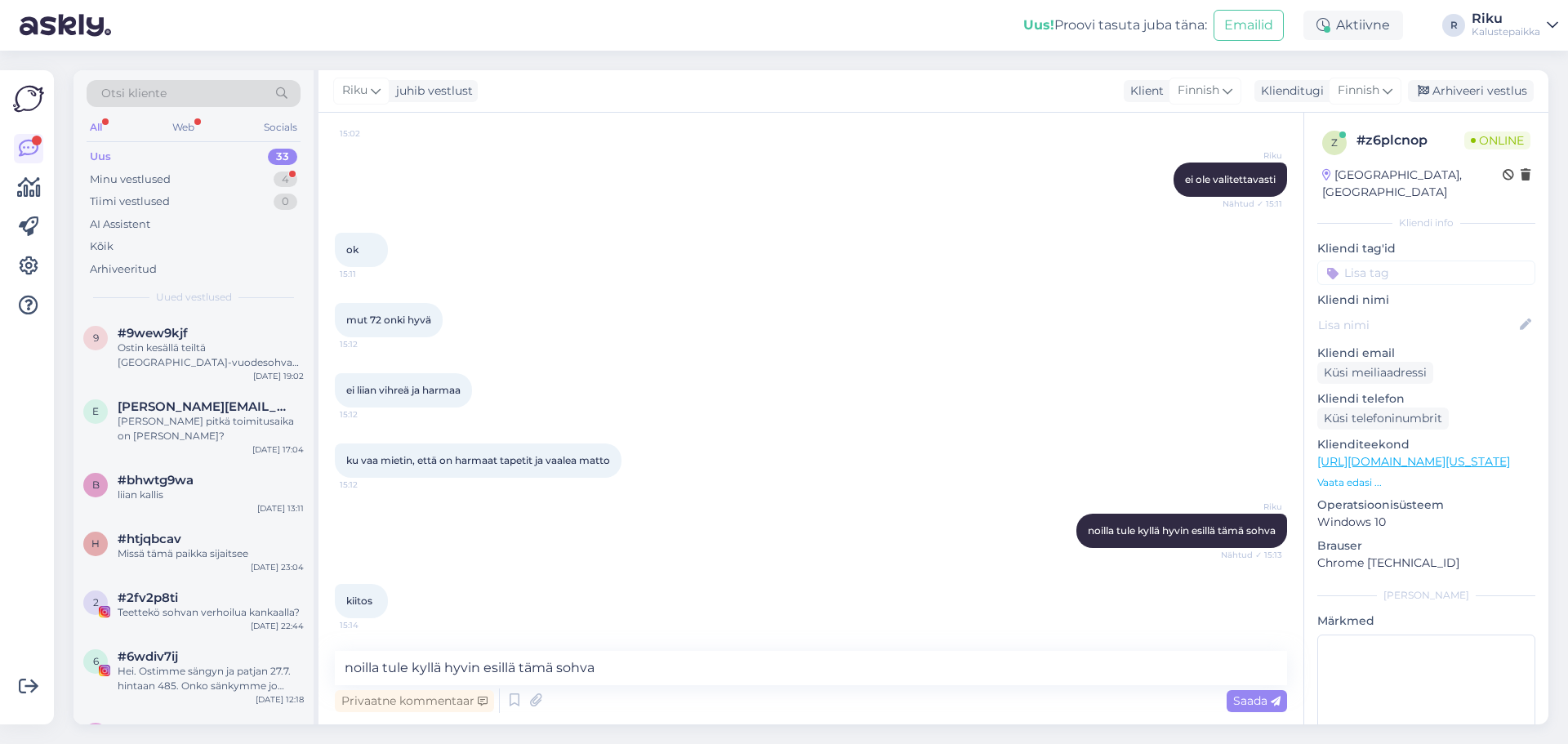
click at [409, 234] on div "ok 15:11" at bounding box center [811, 250] width 953 height 70
click at [616, 691] on div "Privaatne kommentaar Saada" at bounding box center [811, 701] width 953 height 31
click at [600, 674] on textarea "noilla tule kyllä hyvin esillä tämä sohva" at bounding box center [811, 668] width 953 height 34
type textarea "o"
type textarea "ole hyvää"
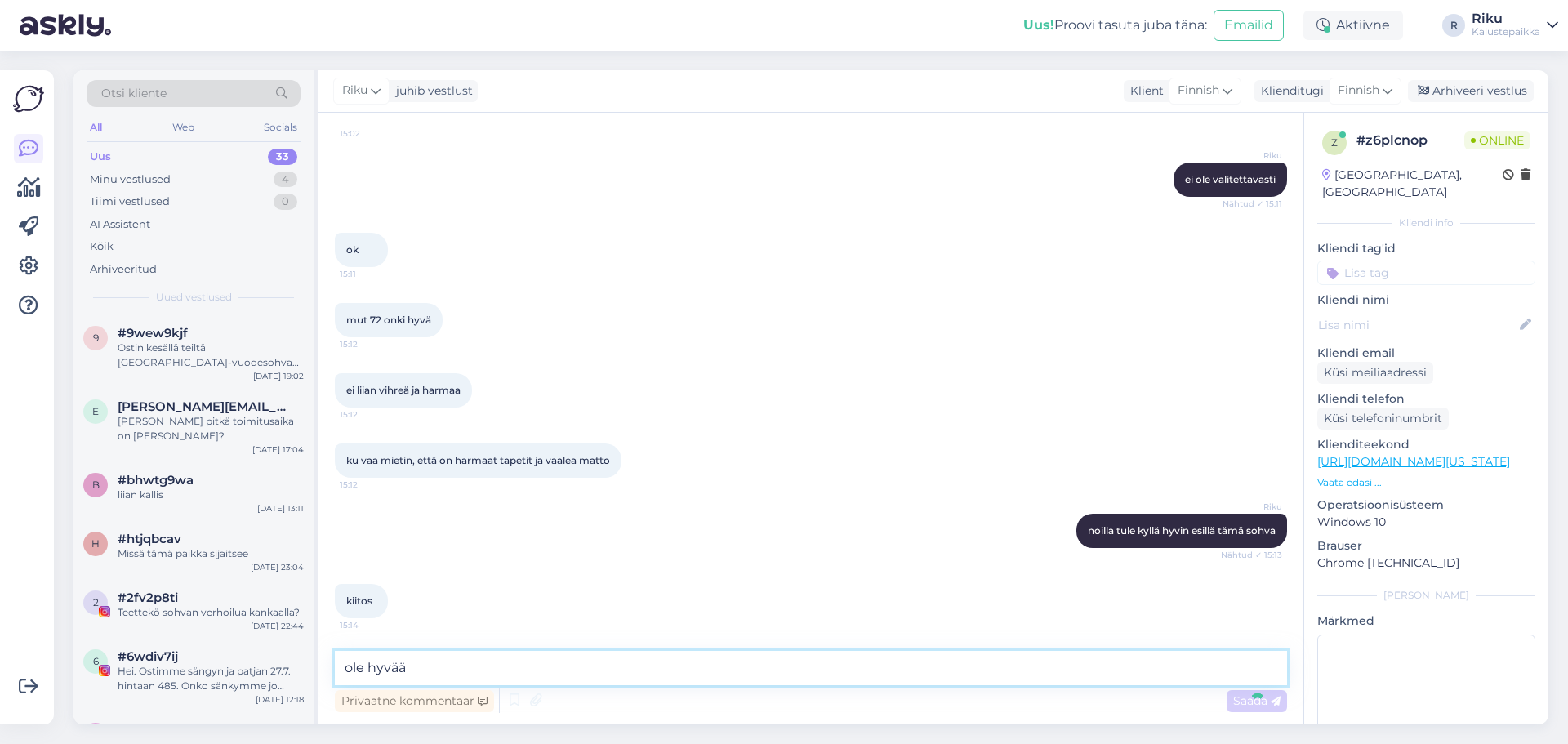
scroll to position [4337, 0]
